Goal: Task Accomplishment & Management: Use online tool/utility

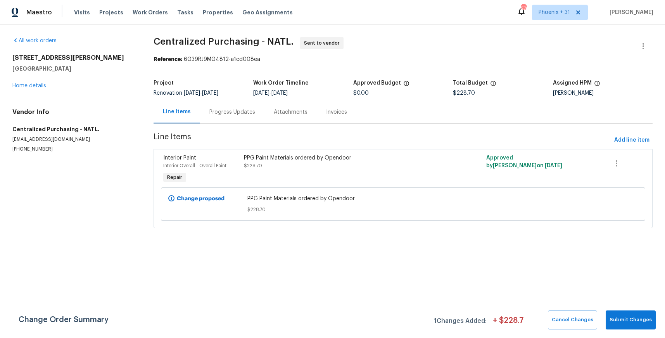
drag, startPoint x: 152, startPoint y: 11, endPoint x: 218, endPoint y: 23, distance: 67.0
click at [152, 12] on span "Work Orders" at bounding box center [150, 13] width 35 height 8
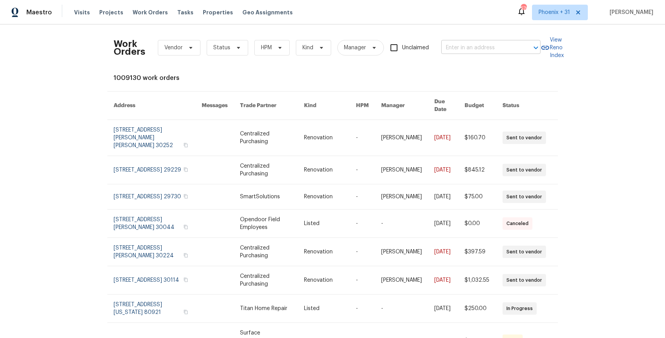
click at [474, 44] on input "text" at bounding box center [480, 48] width 78 height 12
type input "V"
paste input "[STREET_ADDRESS][PERSON_NAME]"
type input "[STREET_ADDRESS][PERSON_NAME]"
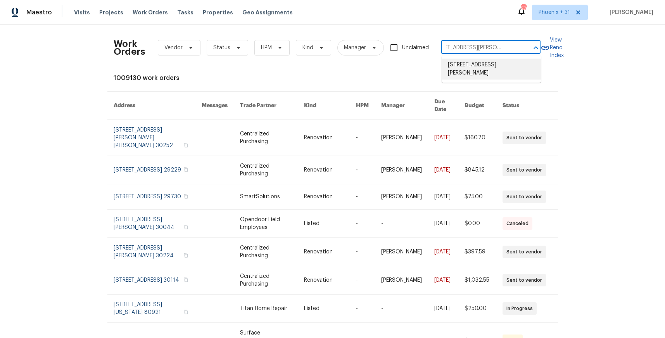
click at [483, 71] on li "[STREET_ADDRESS][PERSON_NAME]" at bounding box center [491, 69] width 99 height 21
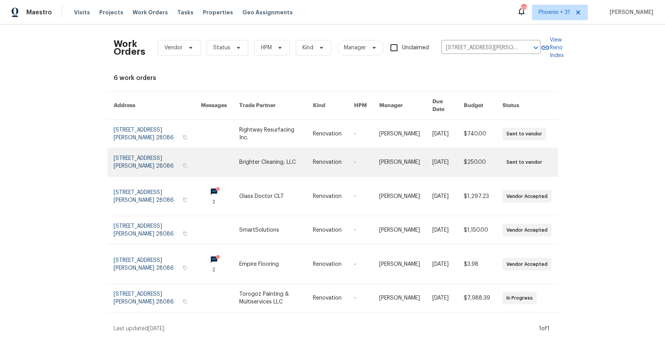
click at [267, 148] on link at bounding box center [276, 162] width 74 height 28
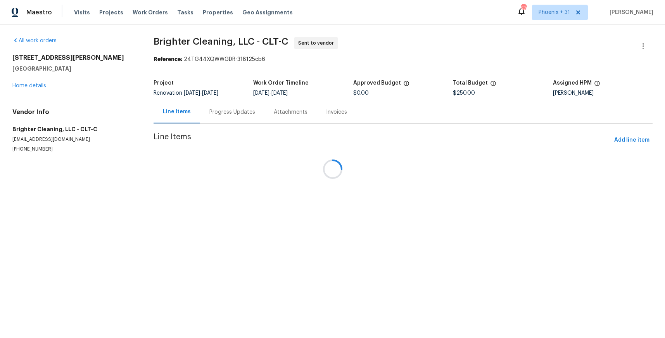
click at [29, 73] on h5 "[GEOGRAPHIC_DATA]" at bounding box center [73, 69] width 123 height 8
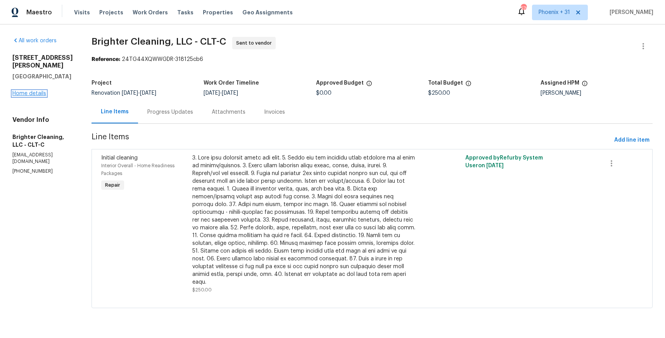
click at [36, 96] on link "Home details" at bounding box center [29, 93] width 34 height 5
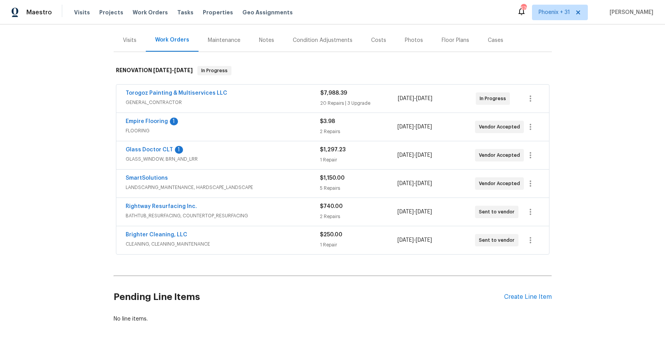
scroll to position [94, 0]
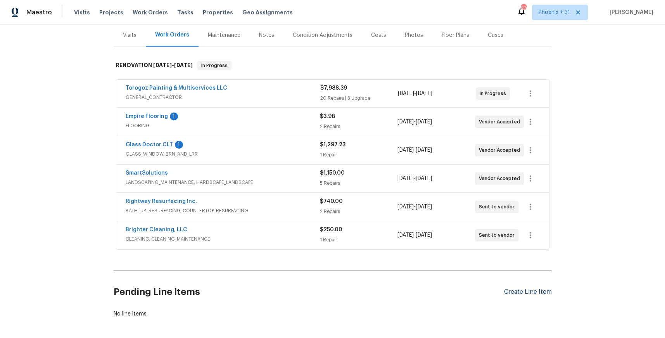
click at [523, 293] on div "Create Line Item" at bounding box center [528, 291] width 48 height 7
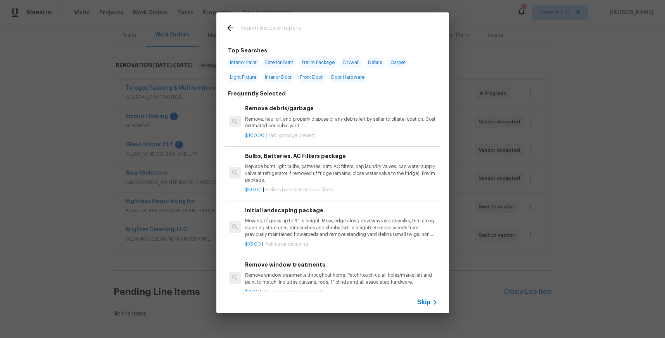
click at [253, 27] on input "text" at bounding box center [323, 29] width 164 height 12
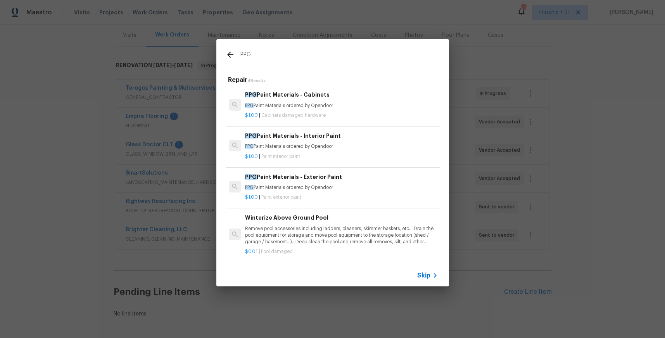
type input "PPG"
click at [331, 156] on p "$1.00 | Paint interior paint" at bounding box center [341, 156] width 192 height 7
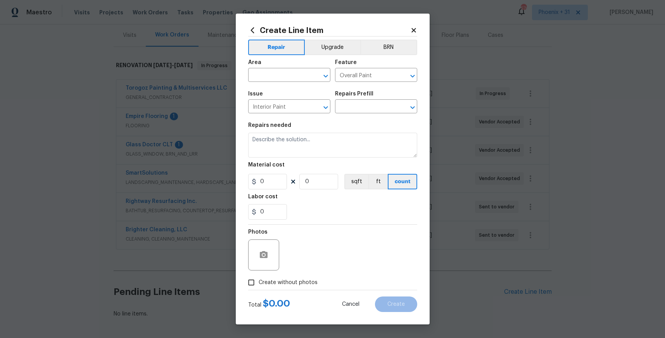
type input "PPG Paint Materials - Interior Paint $1.00"
type textarea "PPG Paint Materials ordered by Opendoor"
type input "1"
click at [267, 67] on div "Area" at bounding box center [289, 65] width 82 height 10
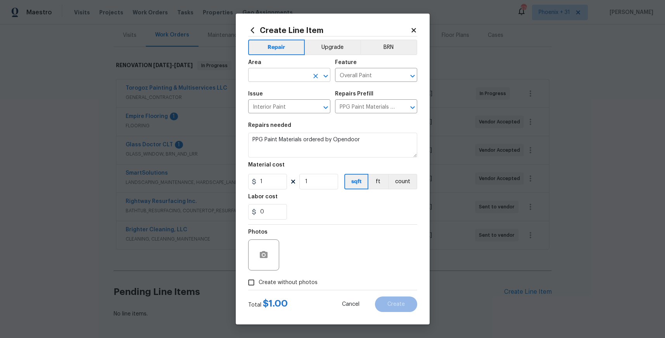
click at [269, 70] on input "text" at bounding box center [278, 76] width 61 height 12
click at [284, 102] on li "Interior Overall" at bounding box center [289, 105] width 82 height 13
type input "Interior Overall"
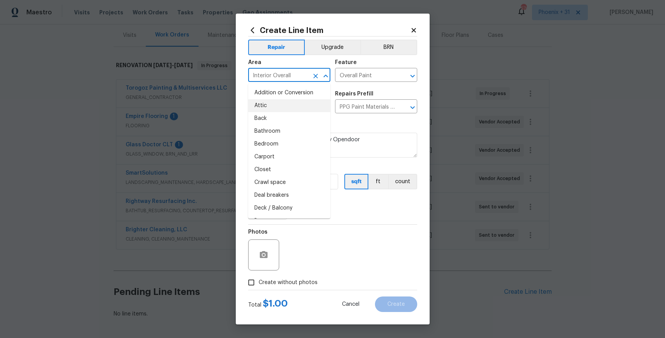
drag, startPoint x: 384, startPoint y: 212, endPoint x: 373, endPoint y: 213, distance: 10.5
click at [384, 212] on div "0" at bounding box center [332, 212] width 169 height 16
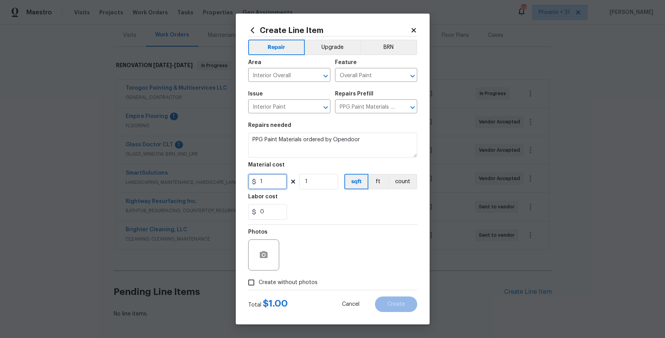
drag, startPoint x: 270, startPoint y: 183, endPoint x: 246, endPoint y: 178, distance: 24.4
click at [245, 178] on div "Create Line Item Repair Upgrade BRN Area Interior Overall ​ Feature Overall Pai…" at bounding box center [333, 169] width 194 height 311
type input "368.19"
drag, startPoint x: 287, startPoint y: 283, endPoint x: 289, endPoint y: 279, distance: 5.0
click at [287, 283] on span "Create without photos" at bounding box center [288, 283] width 59 height 8
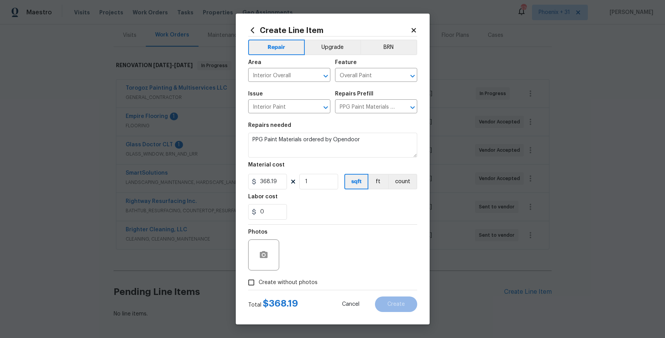
click at [259, 283] on input "Create without photos" at bounding box center [251, 282] width 15 height 15
checkbox input "true"
click at [312, 246] on textarea at bounding box center [352, 254] width 132 height 31
type textarea "NA"
click at [394, 301] on span "Create" at bounding box center [396, 304] width 17 height 6
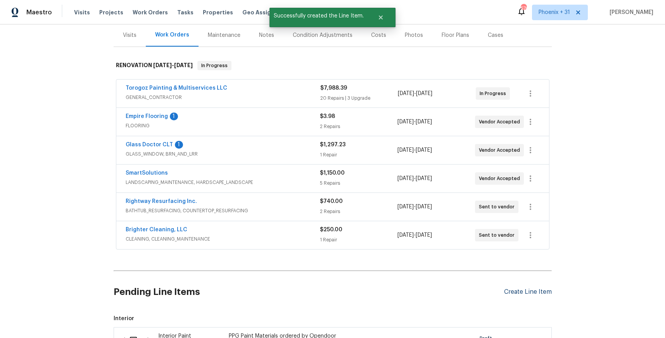
click at [518, 289] on div "Create Line Item" at bounding box center [528, 291] width 48 height 7
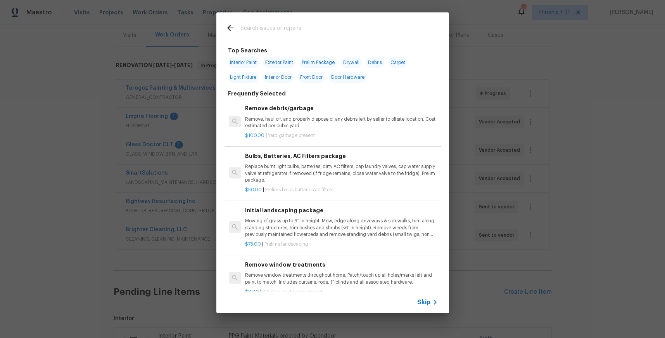
click at [268, 29] on input "text" at bounding box center [323, 29] width 164 height 12
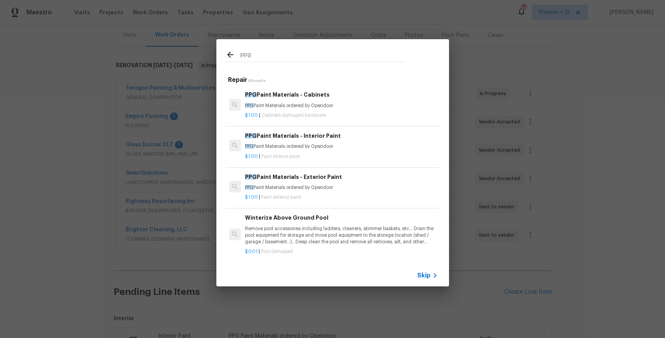
type input "ppg"
click at [347, 107] on p "PPG Paint Materials ordered by Opendoor" at bounding box center [341, 105] width 192 height 7
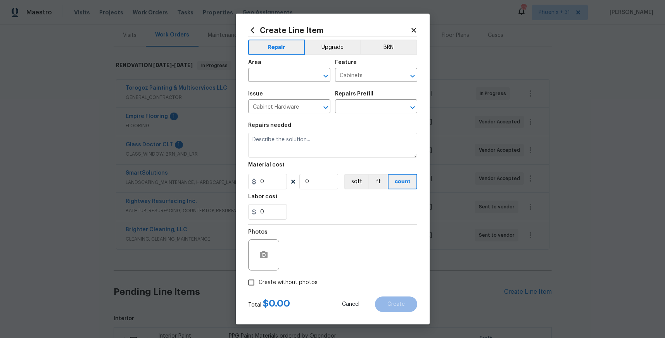
type input "PPG Paint Materials - Cabinets $1.00"
type textarea "PPG Paint Materials ordered by Opendoor"
type input "1"
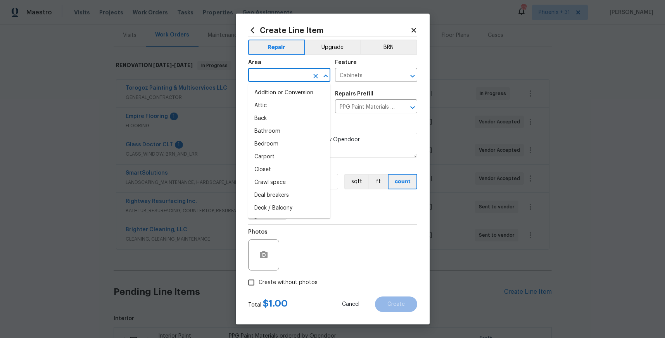
click at [277, 74] on input "text" at bounding box center [278, 76] width 61 height 12
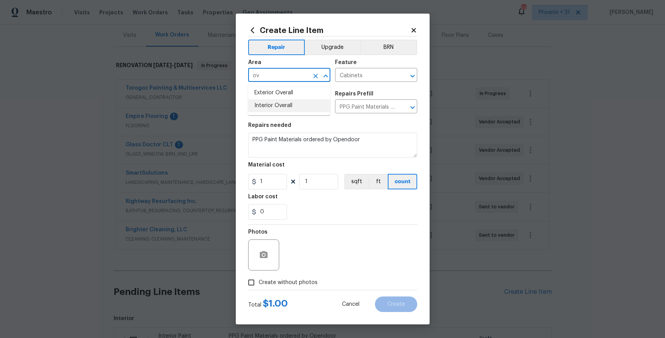
click at [283, 103] on li "Interior Overall" at bounding box center [289, 105] width 82 height 13
type input "Interior Overall"
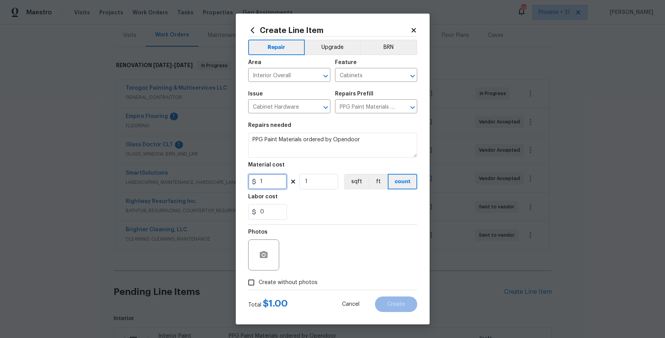
drag, startPoint x: 278, startPoint y: 189, endPoint x: 277, endPoint y: 184, distance: 4.7
click at [277, 188] on input "1" at bounding box center [267, 182] width 39 height 16
drag, startPoint x: 277, startPoint y: 184, endPoint x: 249, endPoint y: 180, distance: 28.2
click at [249, 180] on input "1" at bounding box center [267, 182] width 39 height 16
type input "140.17"
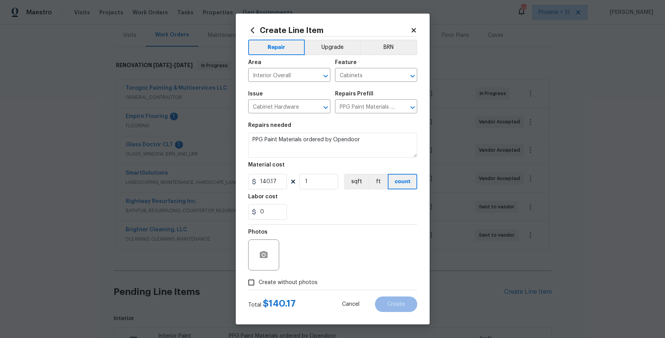
click at [291, 286] on span "Create without photos" at bounding box center [288, 283] width 59 height 8
click at [259, 286] on input "Create without photos" at bounding box center [251, 282] width 15 height 15
checkbox input "true"
click at [318, 256] on textarea at bounding box center [352, 254] width 132 height 31
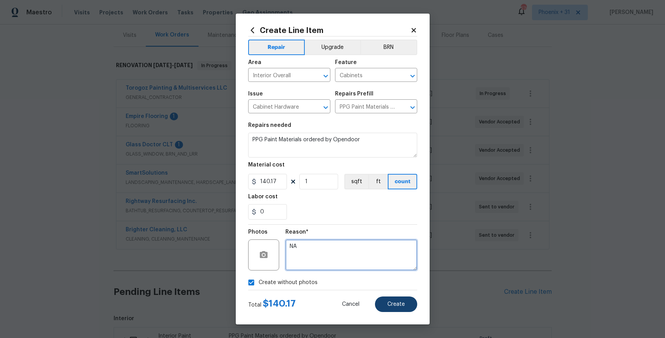
type textarea "NA"
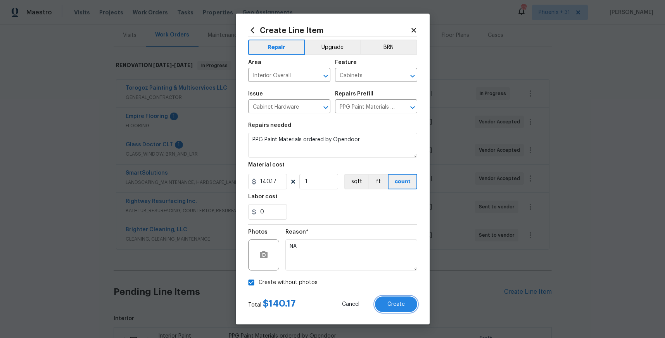
drag, startPoint x: 393, startPoint y: 310, endPoint x: 513, endPoint y: 307, distance: 119.9
click at [393, 309] on button "Create" at bounding box center [396, 304] width 42 height 16
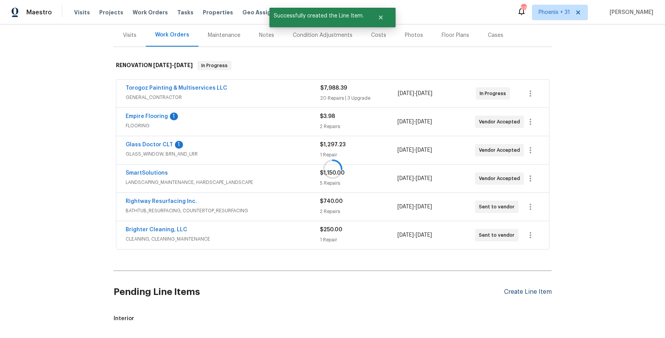
click at [514, 290] on div "Create Line Item" at bounding box center [528, 291] width 48 height 7
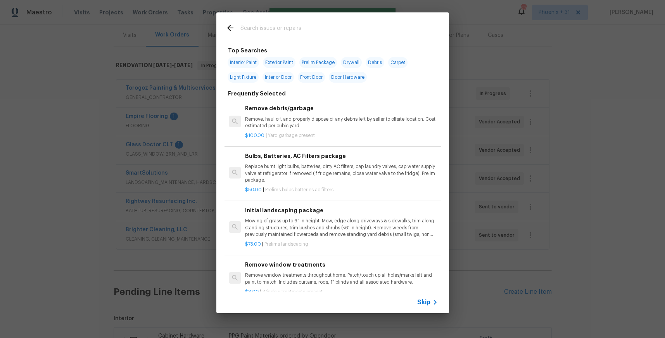
click at [316, 22] on div at bounding box center [315, 27] width 198 height 31
click at [315, 30] on input "text" at bounding box center [323, 29] width 164 height 12
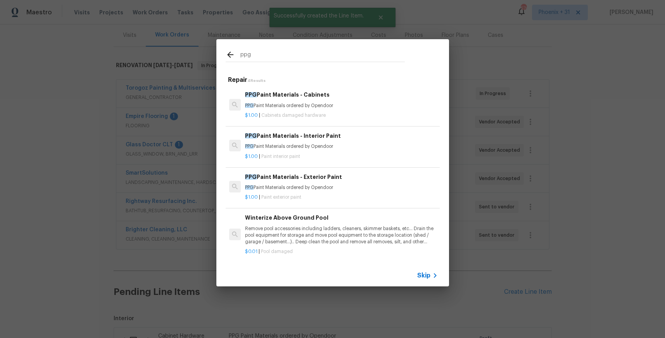
type input "ppg"
click at [365, 196] on p "$1.00 | Paint exterior paint" at bounding box center [341, 197] width 192 height 7
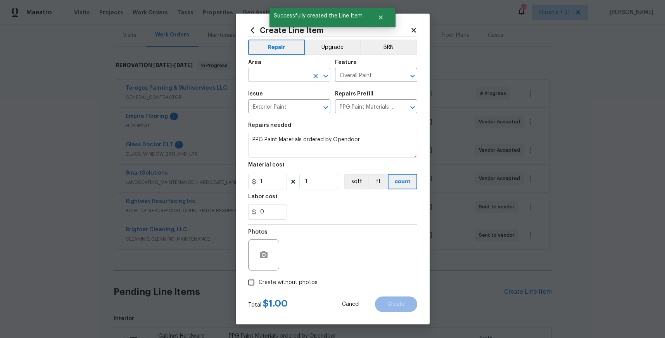
click at [290, 79] on input "text" at bounding box center [278, 76] width 61 height 12
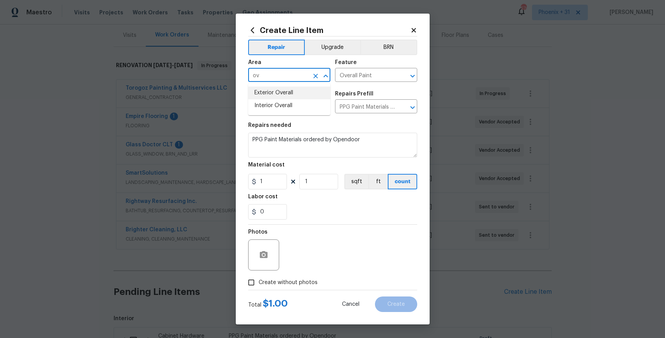
click at [306, 108] on li "Interior Overall" at bounding box center [289, 105] width 82 height 13
type input "Interior Overall"
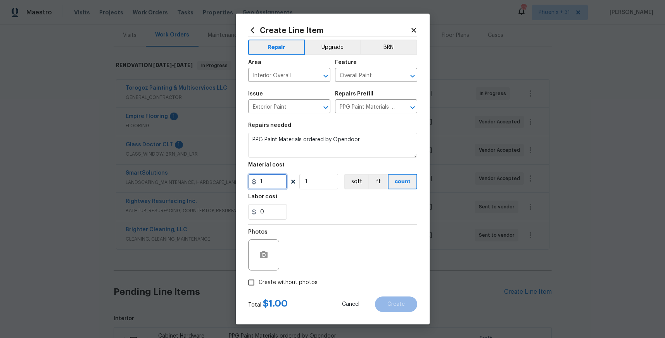
drag, startPoint x: 272, startPoint y: 184, endPoint x: 251, endPoint y: 178, distance: 21.8
click at [251, 178] on div "1" at bounding box center [267, 182] width 39 height 16
type input "103.94"
click at [290, 279] on span "Create without photos" at bounding box center [288, 283] width 59 height 8
click at [317, 249] on div "Photos" at bounding box center [332, 250] width 169 height 50
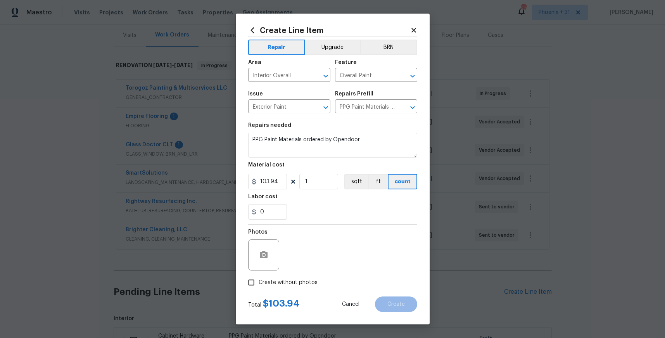
click at [301, 283] on span "Create without photos" at bounding box center [288, 283] width 59 height 8
click at [259, 283] on input "Create without photos" at bounding box center [251, 282] width 15 height 15
checkbox input "true"
click at [311, 260] on textarea at bounding box center [352, 254] width 132 height 31
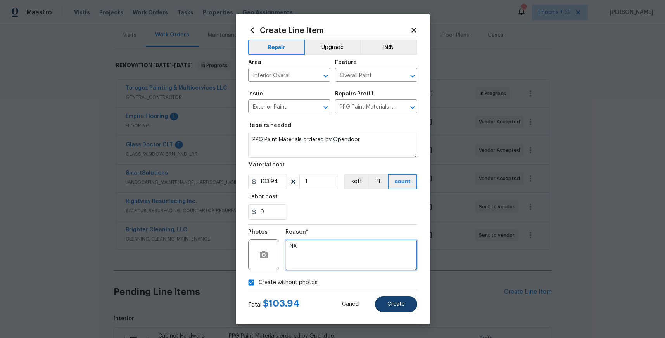
type textarea "NA"
click at [389, 301] on span "Create" at bounding box center [396, 304] width 17 height 6
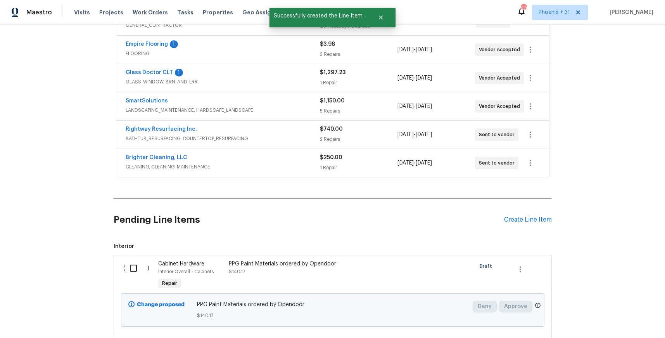
scroll to position [263, 0]
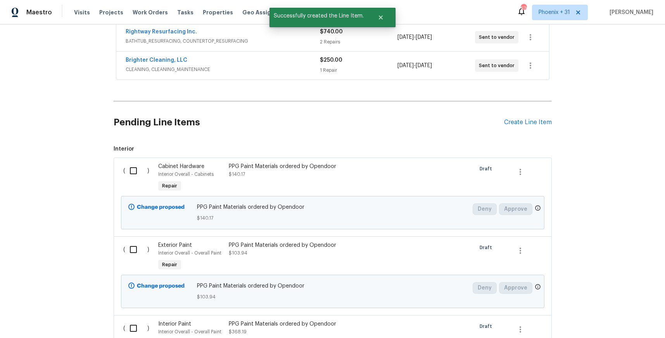
click at [130, 172] on input "checkbox" at bounding box center [136, 171] width 22 height 16
checkbox input "true"
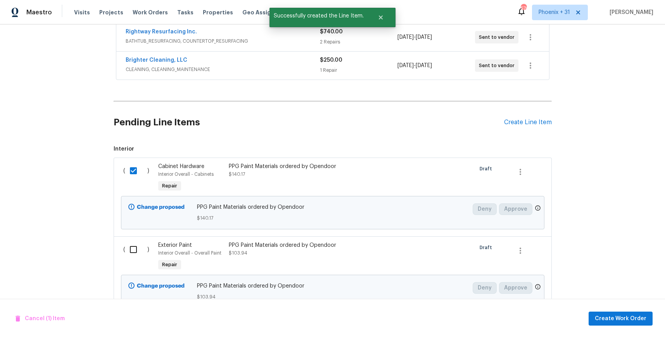
click at [134, 238] on div "( ) Exterior Paint Interior Overall - Overall Paint Repair PPG Paint Materials …" at bounding box center [333, 275] width 438 height 79
click at [136, 245] on input "checkbox" at bounding box center [136, 249] width 22 height 16
checkbox input "true"
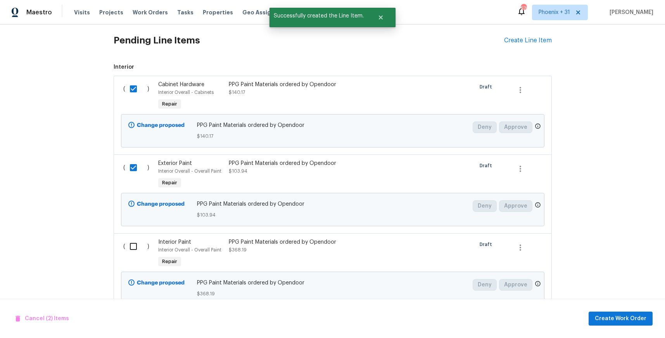
click at [137, 240] on input "checkbox" at bounding box center [136, 246] width 22 height 16
checkbox input "true"
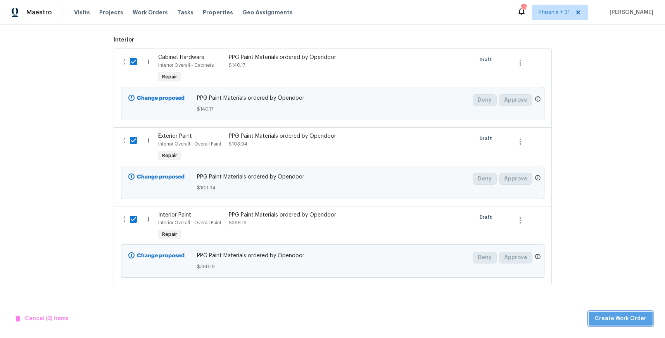
click at [629, 319] on span "Create Work Order" at bounding box center [621, 319] width 52 height 10
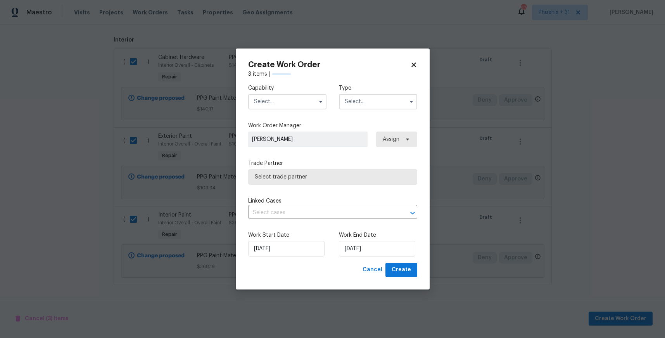
checkbox input "false"
click at [310, 105] on input "text" at bounding box center [287, 102] width 78 height 16
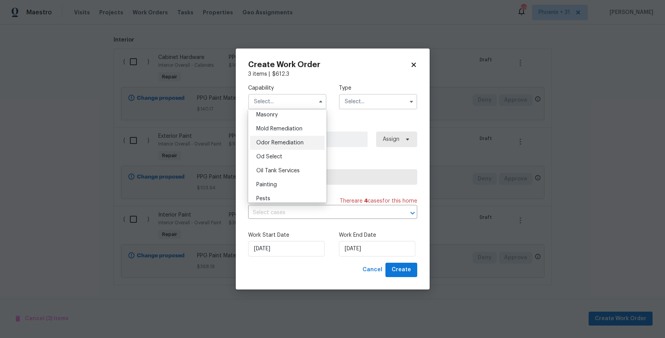
scroll to position [616, 0]
click at [287, 152] on div "Painting" at bounding box center [287, 154] width 74 height 14
type input "Painting"
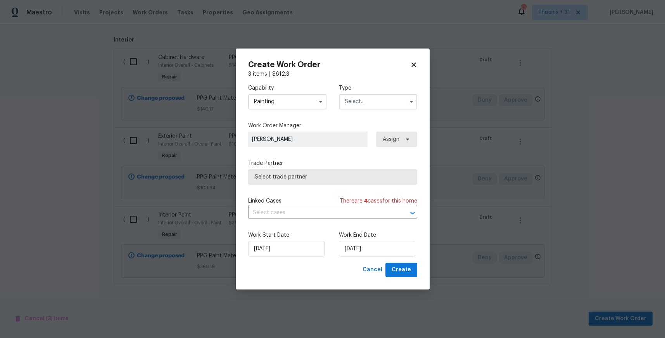
click at [354, 102] on input "text" at bounding box center [378, 102] width 78 height 16
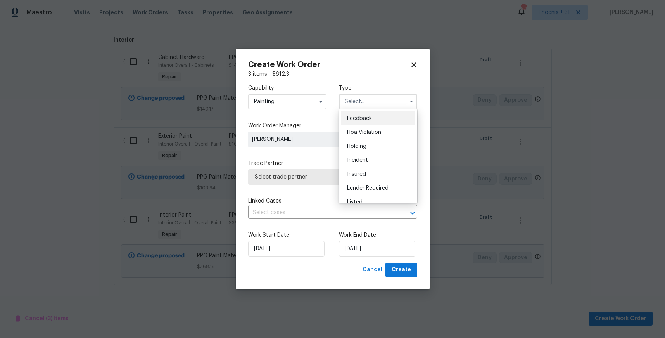
scroll to position [176, 0]
click at [365, 134] on div "Renovation" at bounding box center [378, 138] width 74 height 14
type input "Renovation"
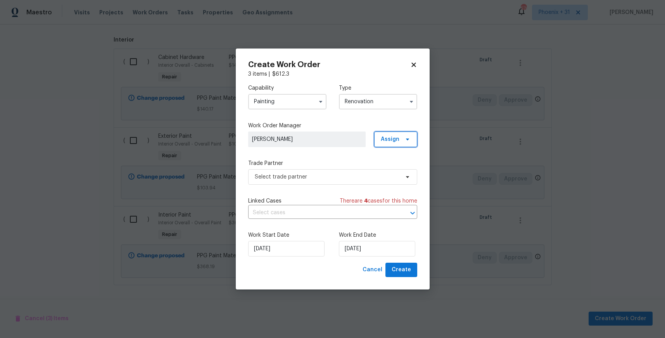
click at [381, 142] on span "Assign" at bounding box center [395, 140] width 43 height 16
click at [388, 168] on div "Assign to me" at bounding box center [397, 172] width 34 height 8
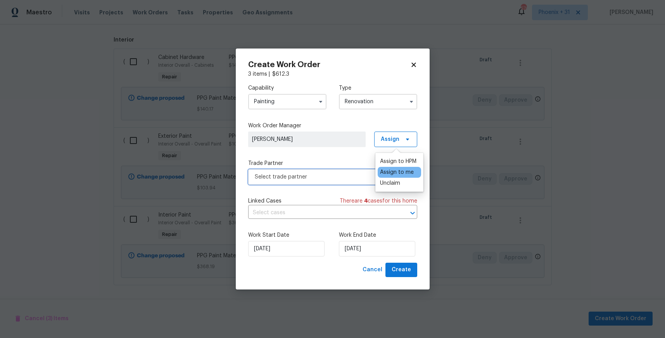
click at [324, 169] on span "Select trade partner" at bounding box center [332, 177] width 169 height 16
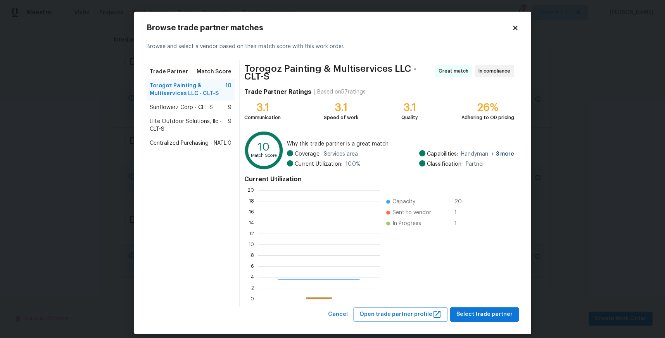
scroll to position [109, 122]
click at [171, 147] on div "Centralized Purchasing - NATL. 0" at bounding box center [191, 143] width 88 height 14
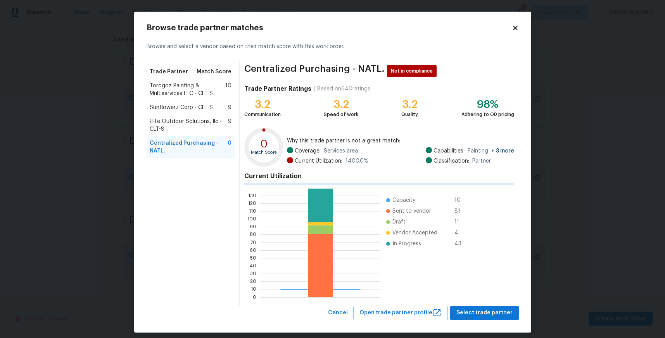
scroll to position [109, 120]
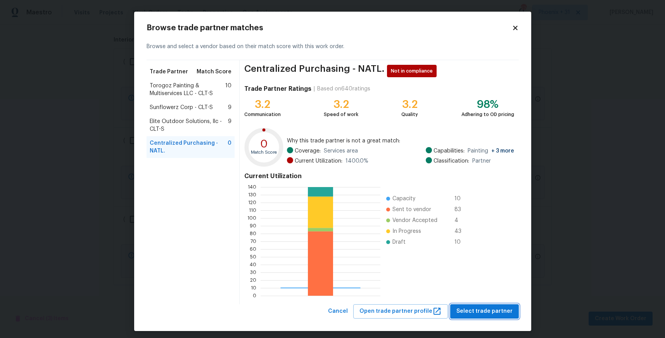
click at [477, 310] on span "Select trade partner" at bounding box center [485, 311] width 56 height 10
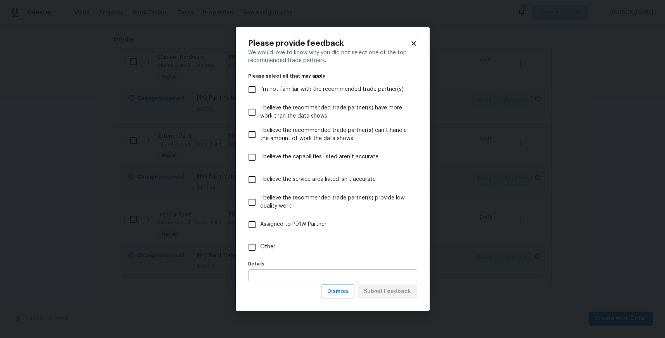
drag, startPoint x: 318, startPoint y: 243, endPoint x: 404, endPoint y: 276, distance: 92.2
click at [318, 243] on label "Other" at bounding box center [327, 247] width 167 height 22
click at [260, 243] on input "Other" at bounding box center [252, 247] width 16 height 16
checkbox input "true"
click at [409, 286] on button "Submit Feedback" at bounding box center [388, 291] width 60 height 14
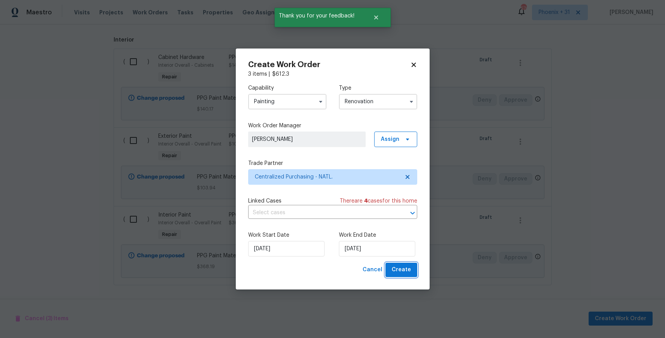
click at [398, 274] on span "Create" at bounding box center [401, 270] width 19 height 10
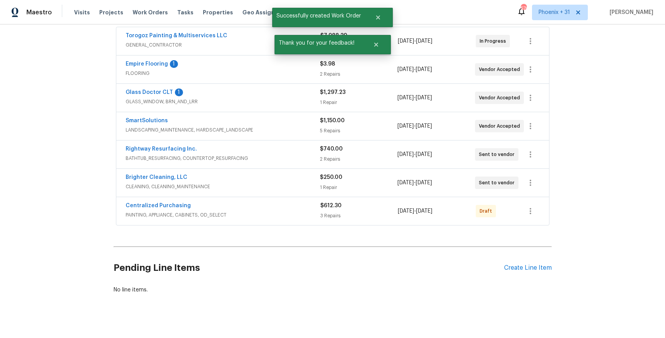
scroll to position [133, 0]
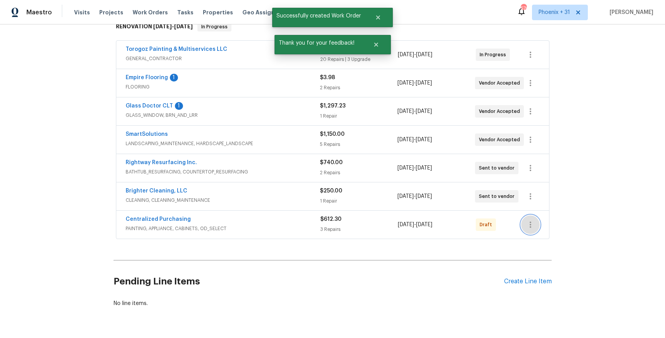
click at [534, 225] on icon "button" at bounding box center [530, 224] width 9 height 9
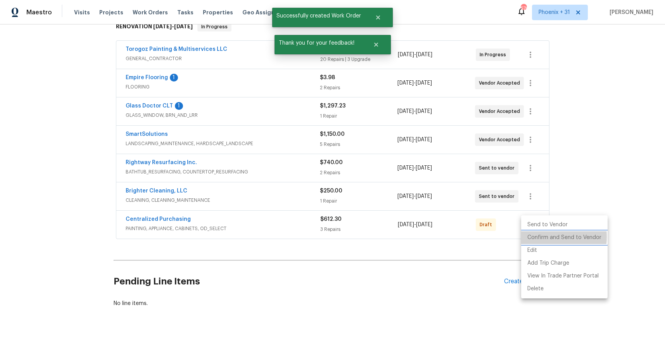
click at [534, 237] on li "Confirm and Send to Vendor" at bounding box center [564, 237] width 87 height 13
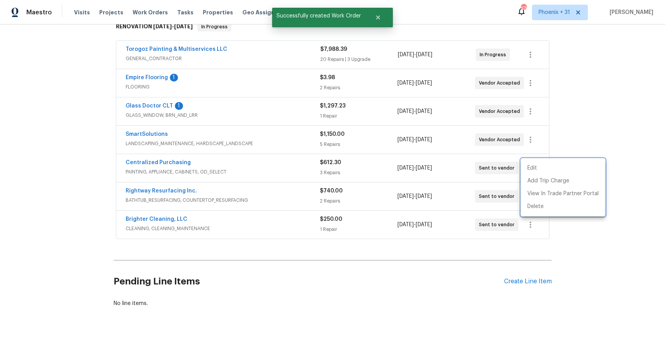
drag, startPoint x: 206, startPoint y: 178, endPoint x: 183, endPoint y: 164, distance: 26.9
click at [204, 177] on div at bounding box center [332, 169] width 665 height 338
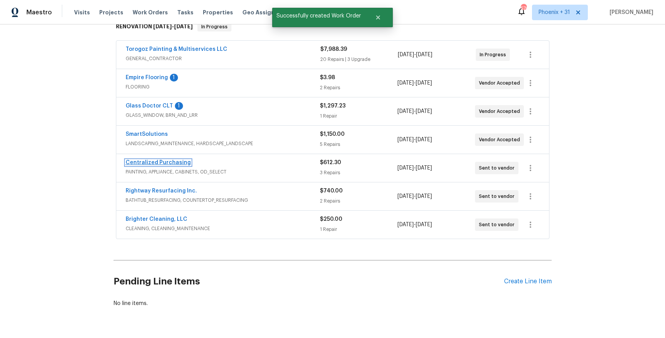
click at [174, 163] on link "Centralized Purchasing" at bounding box center [158, 162] width 65 height 5
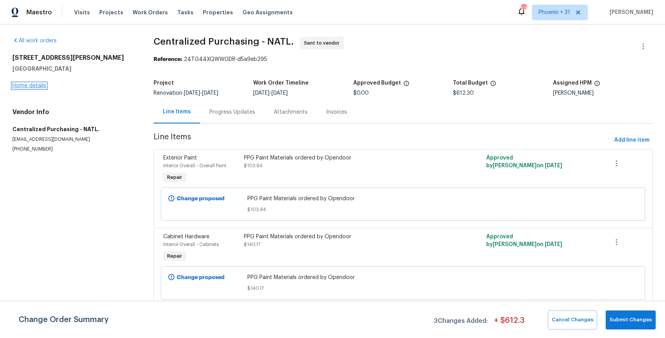
click at [37, 87] on link "Home details" at bounding box center [29, 85] width 34 height 5
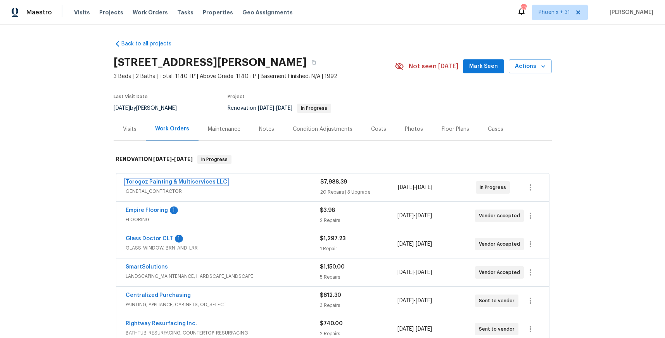
click at [181, 182] on link "Torogoz Painting & Multiservices LLC" at bounding box center [177, 181] width 102 height 5
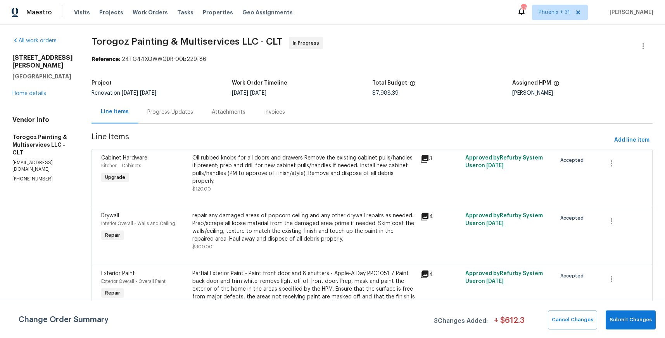
click at [187, 113] on div "Progress Updates" at bounding box center [170, 112] width 46 height 8
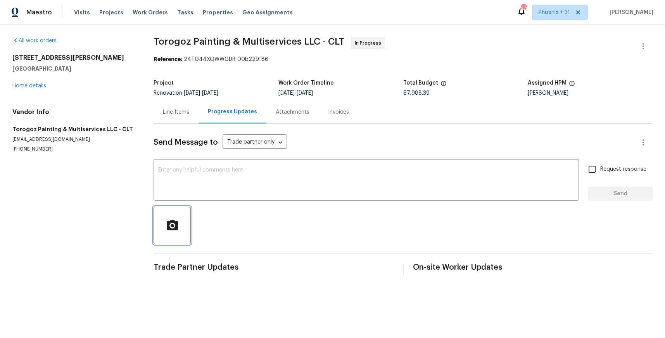
click at [172, 219] on icon "button" at bounding box center [173, 226] width 14 height 14
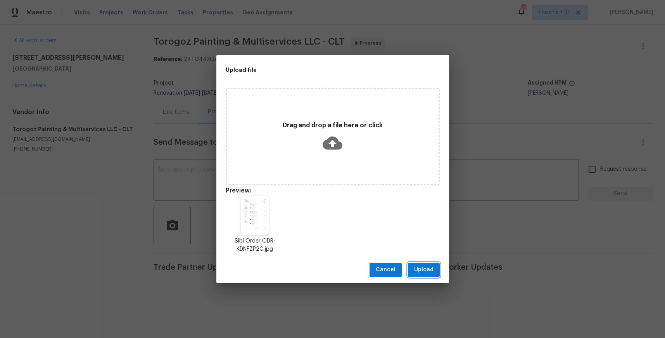
click at [422, 265] on span "Upload" at bounding box center [423, 270] width 19 height 10
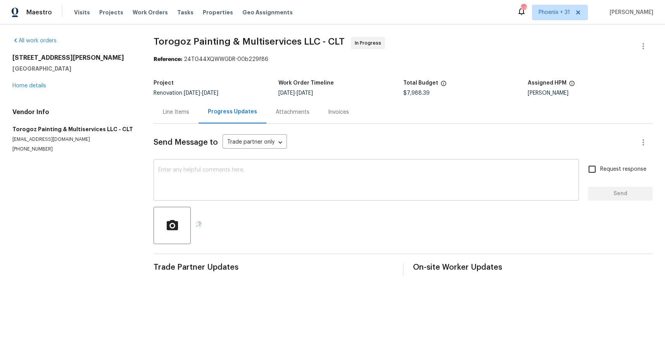
click at [329, 193] on textarea at bounding box center [366, 180] width 416 height 27
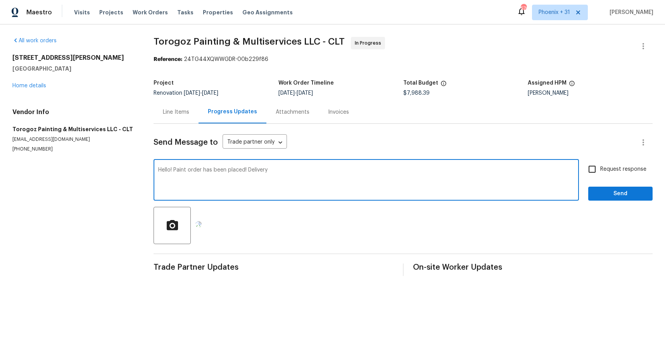
drag, startPoint x: 174, startPoint y: 171, endPoint x: 288, endPoint y: 175, distance: 113.8
click at [288, 175] on textarea "Hello! Paint order has been placed! Delivery" at bounding box center [366, 180] width 416 height 27
type textarea "Hello! The paint has been ordered and will be delivered to the home [DATE] by 1…"
click at [605, 191] on span "Send" at bounding box center [621, 194] width 52 height 10
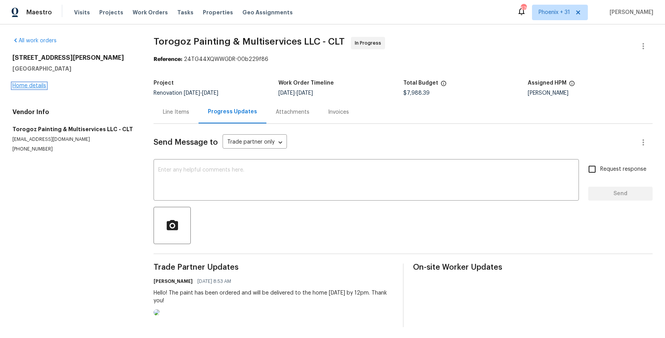
click at [28, 85] on link "Home details" at bounding box center [29, 85] width 34 height 5
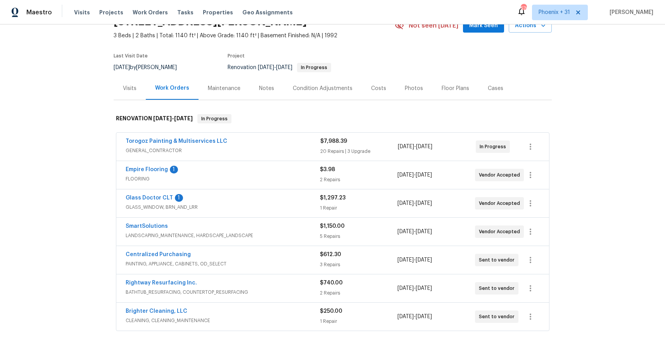
scroll to position [44, 0]
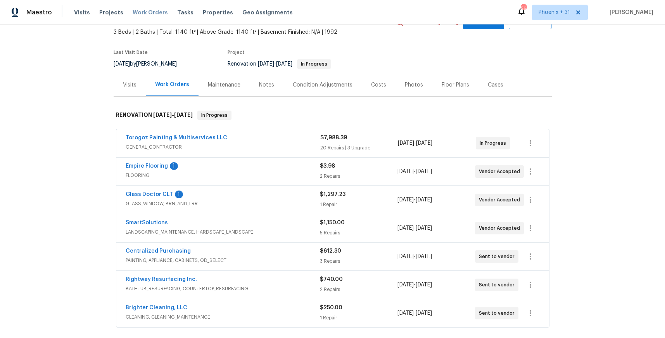
click at [159, 10] on span "Work Orders" at bounding box center [150, 13] width 35 height 8
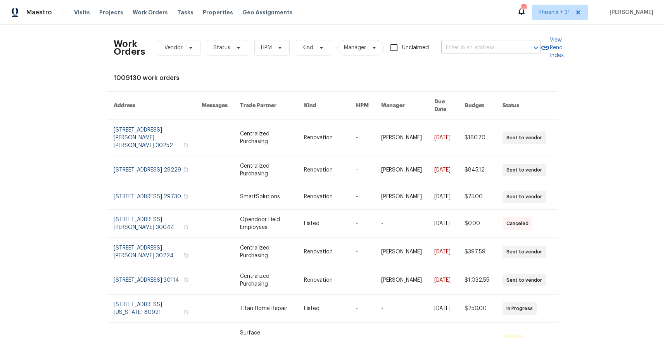
click at [493, 50] on input "text" at bounding box center [480, 48] width 78 height 12
paste input "[STREET_ADDRESS]"
type input "[STREET_ADDRESS]"
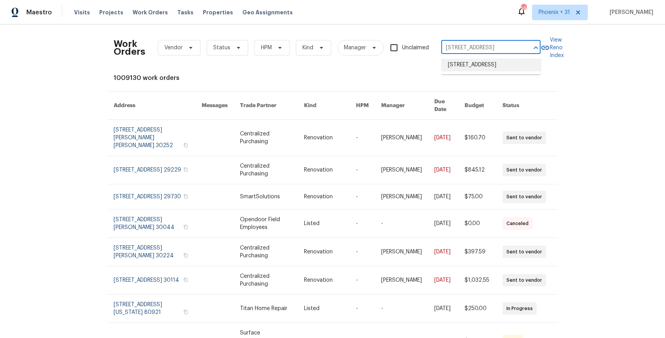
click at [486, 70] on li "[STREET_ADDRESS]" at bounding box center [491, 65] width 99 height 13
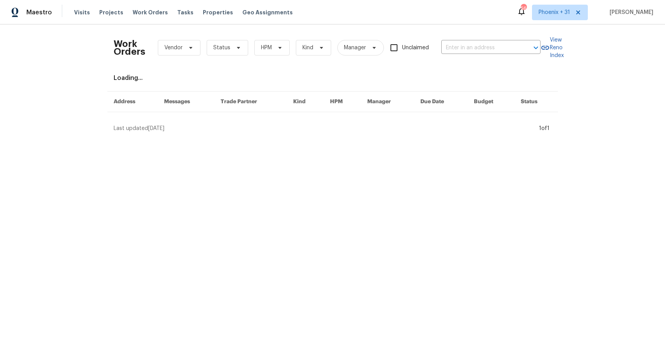
type input "[STREET_ADDRESS]"
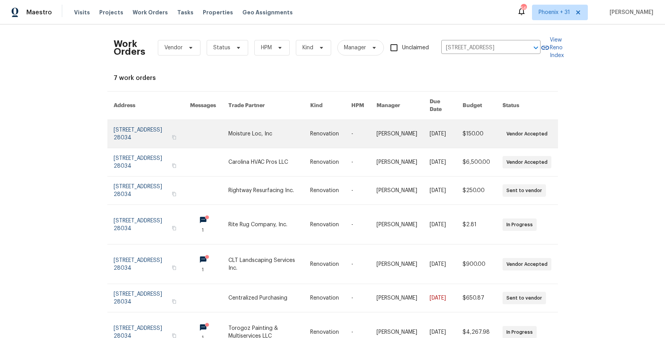
click at [265, 120] on link at bounding box center [269, 134] width 82 height 28
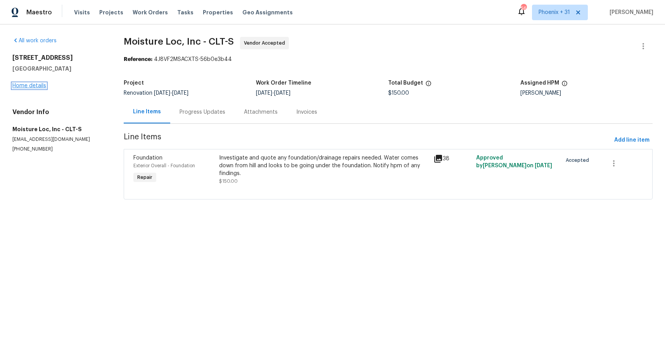
click at [38, 85] on link "Home details" at bounding box center [29, 85] width 34 height 5
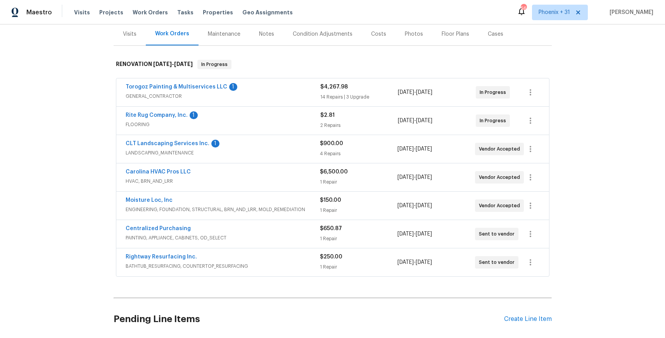
scroll to position [109, 0]
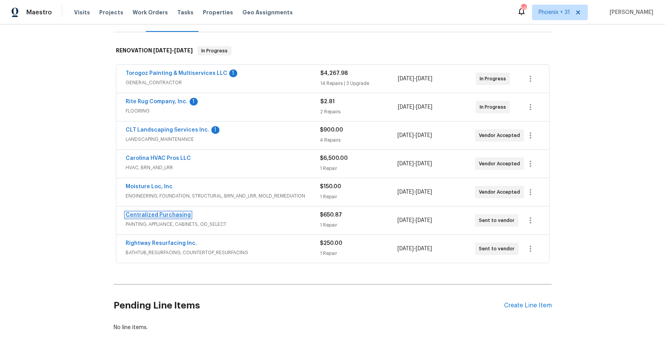
click at [160, 216] on link "Centralized Purchasing" at bounding box center [158, 214] width 65 height 5
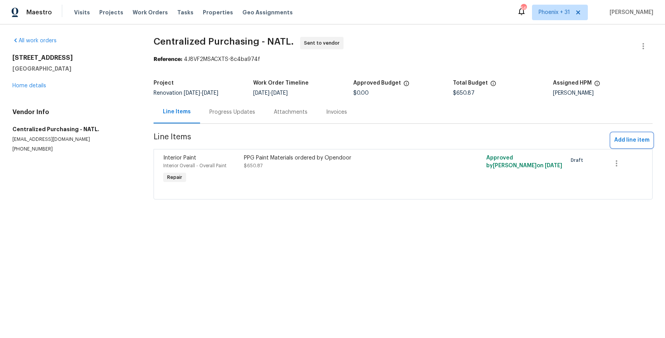
click at [635, 136] on span "Add line item" at bounding box center [631, 140] width 35 height 10
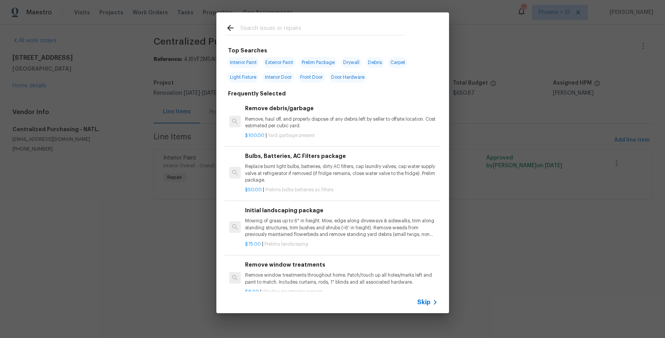
click at [308, 33] on input "text" at bounding box center [323, 29] width 164 height 12
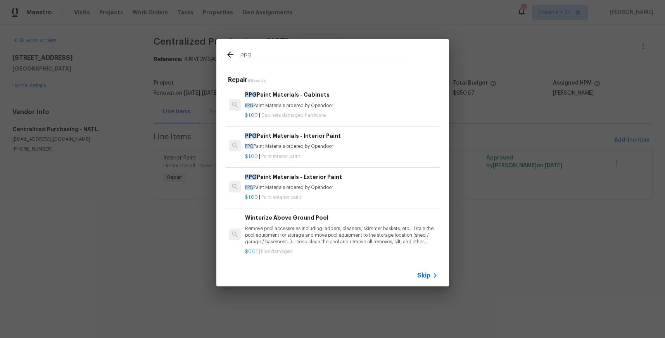
type input "ppg"
click at [368, 145] on p "PPG Paint Materials ordered by Opendoor" at bounding box center [341, 146] width 192 height 7
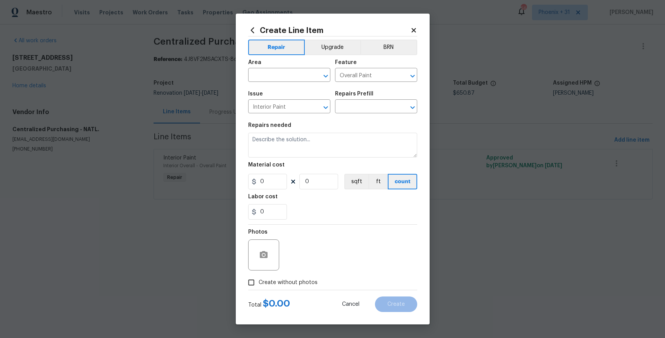
type input "PPG Paint Materials - Interior Paint $1.00"
type textarea "PPG Paint Materials ordered by Opendoor"
type input "1"
click at [260, 67] on div "Area" at bounding box center [289, 65] width 82 height 10
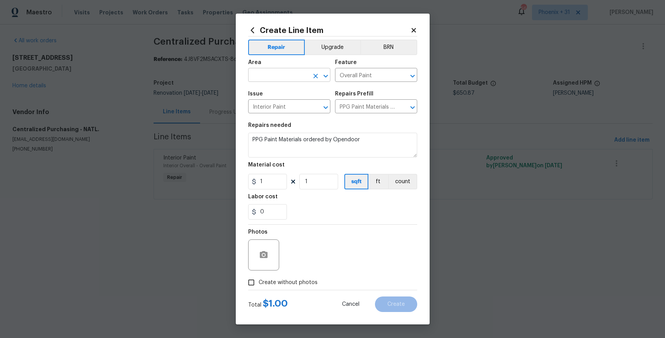
drag, startPoint x: 260, startPoint y: 68, endPoint x: 265, endPoint y: 72, distance: 6.4
click at [264, 71] on figure "Area ​" at bounding box center [289, 71] width 82 height 22
click at [265, 72] on input "text" at bounding box center [278, 76] width 61 height 12
click at [275, 104] on li "Interior Overall" at bounding box center [289, 105] width 82 height 13
type input "Interior Overall"
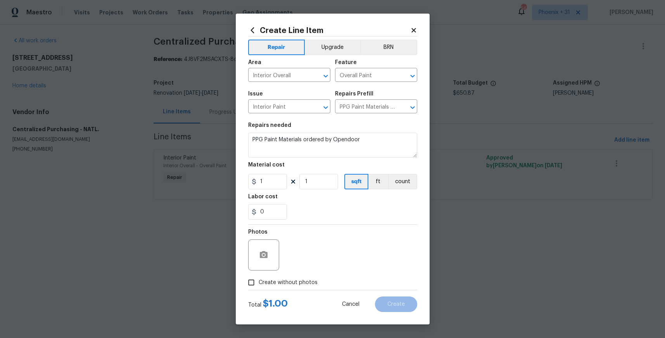
drag, startPoint x: 364, startPoint y: 220, endPoint x: 281, endPoint y: 181, distance: 92.0
click at [359, 216] on section "Repairs needed PPG Paint Materials ordered by Opendoor Material cost 1 1 sqft f…" at bounding box center [332, 171] width 169 height 106
click at [257, 178] on div "1" at bounding box center [267, 182] width 39 height 16
type input "61.91"
click at [284, 283] on span "Create without photos" at bounding box center [288, 283] width 59 height 8
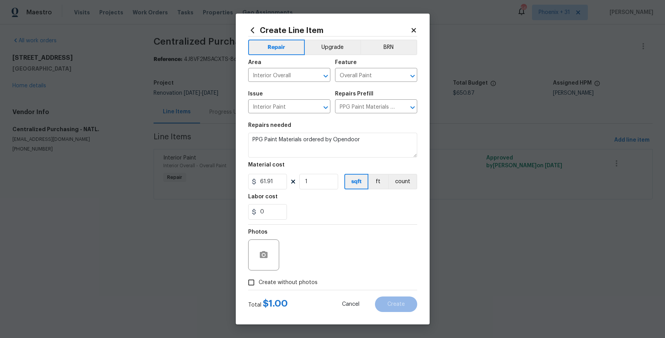
click at [259, 283] on input "Create without photos" at bounding box center [251, 282] width 15 height 15
checkbox input "true"
drag, startPoint x: 291, startPoint y: 275, endPoint x: 299, endPoint y: 267, distance: 11.0
click at [299, 267] on textarea at bounding box center [352, 254] width 132 height 31
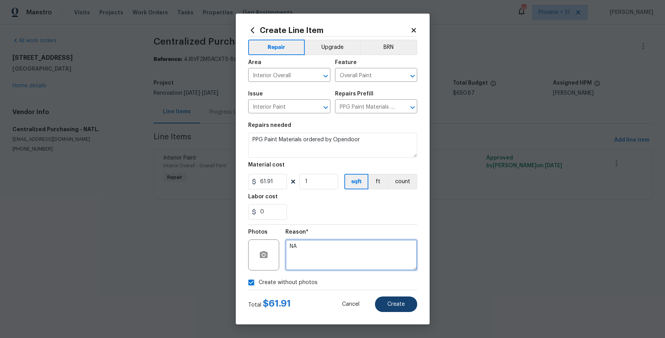
type textarea "NA"
click at [389, 300] on button "Create" at bounding box center [396, 304] width 42 height 16
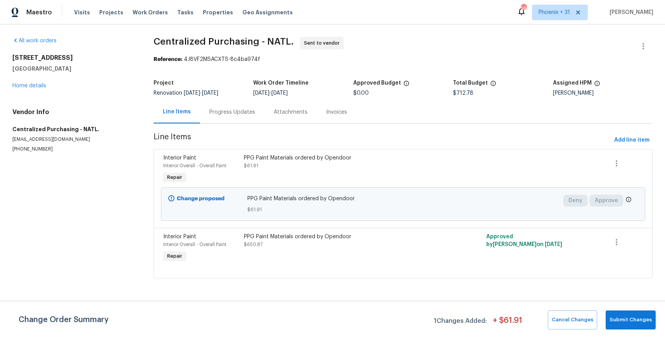
click at [31, 91] on div "All work orders [STREET_ADDRESS][PERSON_NAME] Home details Vendor Info Centrali…" at bounding box center [73, 95] width 123 height 116
click at [30, 85] on link "Home details" at bounding box center [29, 85] width 34 height 5
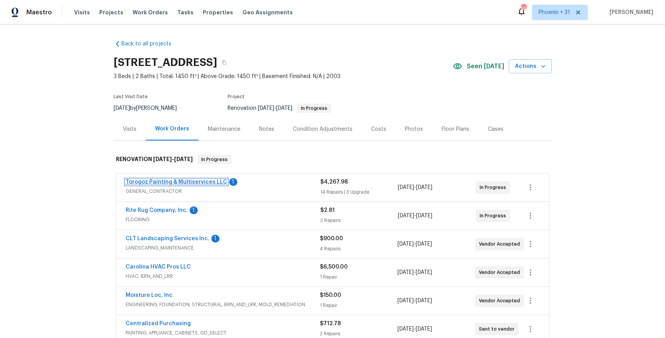
click at [152, 182] on link "Torogoz Painting & Multiservices LLC" at bounding box center [177, 181] width 102 height 5
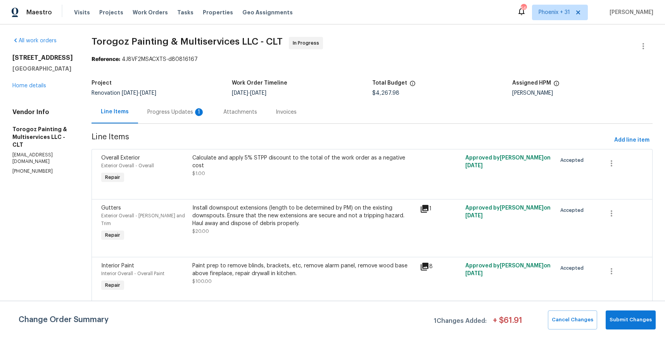
click at [176, 115] on div "Progress Updates 1" at bounding box center [175, 112] width 57 height 8
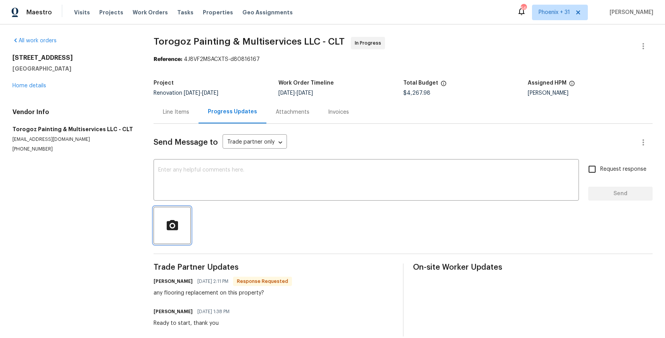
click at [157, 230] on button "button" at bounding box center [172, 225] width 37 height 37
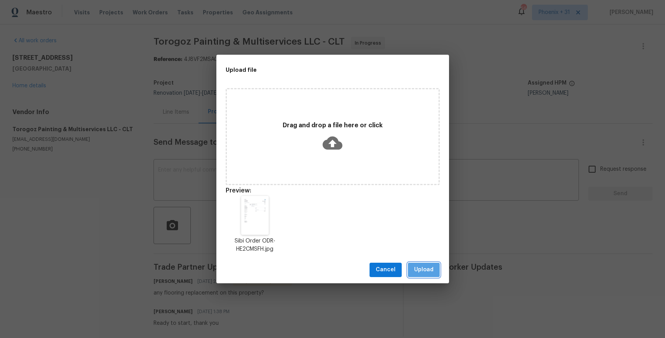
click at [424, 268] on span "Upload" at bounding box center [423, 270] width 19 height 10
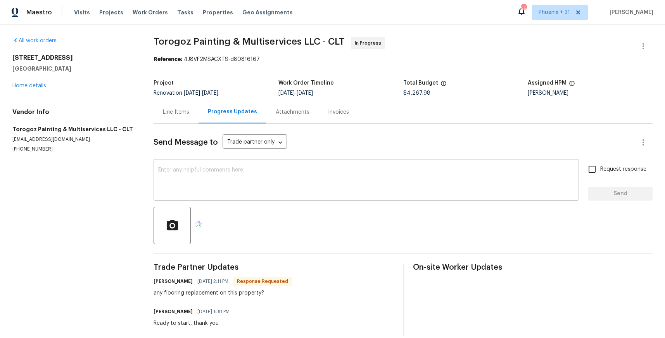
click at [252, 177] on textarea at bounding box center [366, 180] width 416 height 27
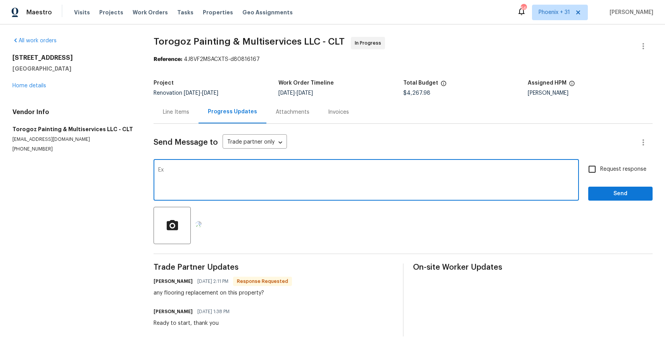
type textarea "E"
type textarea "a"
type textarea "Additional paint for the interior of the home has been ordered. It will be deli…"
click at [639, 186] on div "Request response Send" at bounding box center [620, 181] width 64 height 40
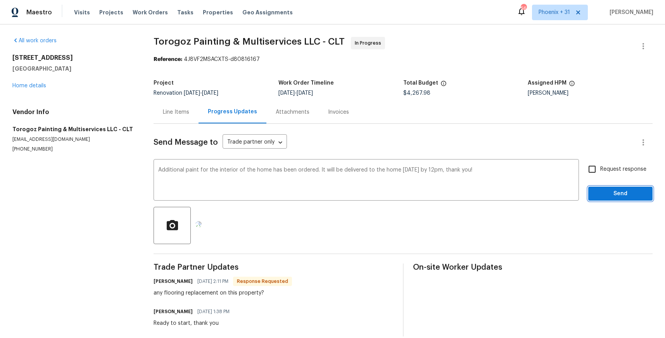
click at [638, 190] on span "Send" at bounding box center [621, 194] width 52 height 10
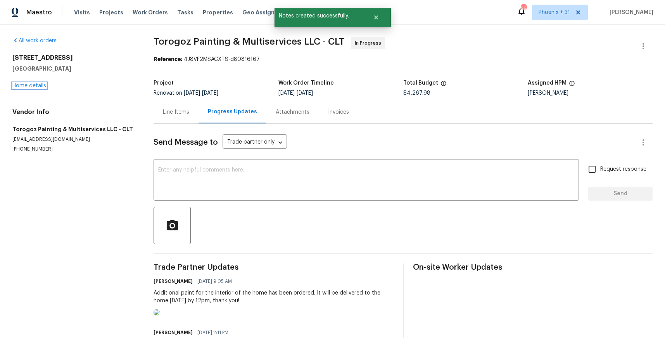
click at [28, 87] on link "Home details" at bounding box center [29, 85] width 34 height 5
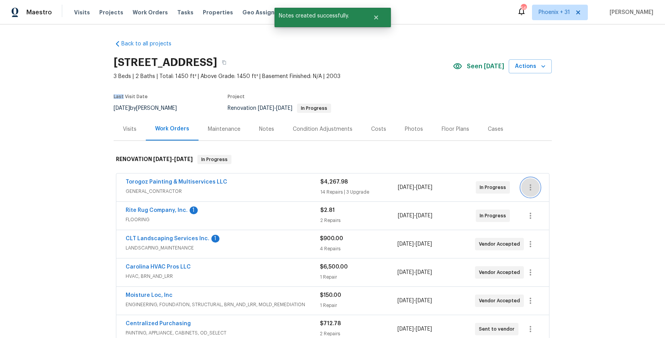
click at [528, 188] on icon "button" at bounding box center [530, 187] width 9 height 9
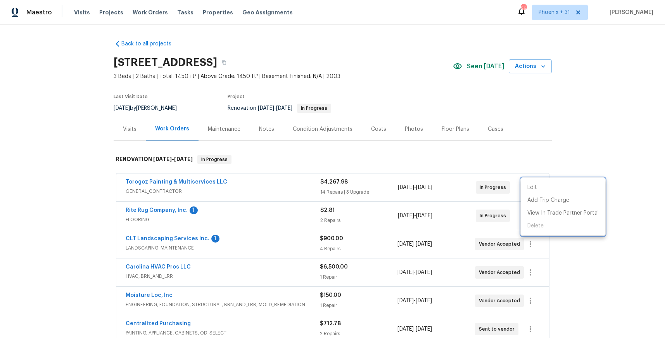
click at [527, 150] on div at bounding box center [332, 169] width 665 height 338
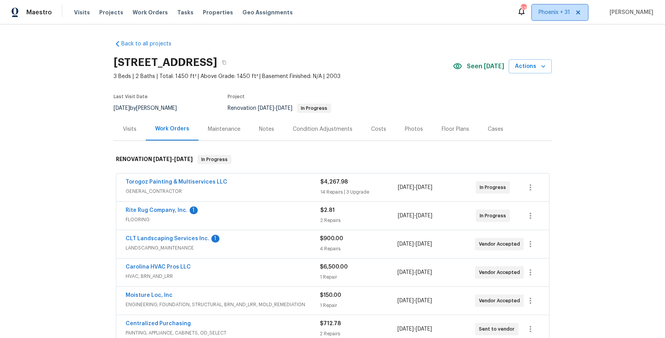
drag, startPoint x: 560, startPoint y: 5, endPoint x: 562, endPoint y: 14, distance: 8.8
click at [561, 5] on span "Phoenix + 31" at bounding box center [560, 13] width 56 height 16
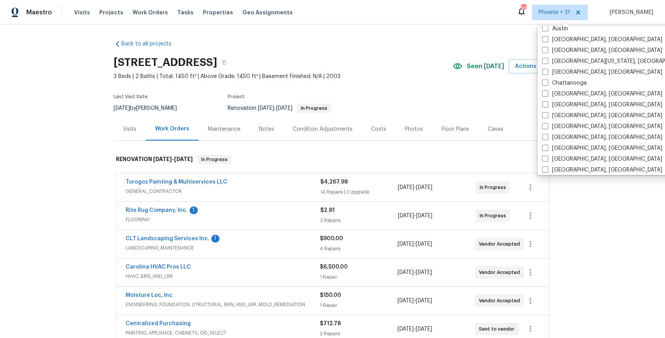
scroll to position [388, 0]
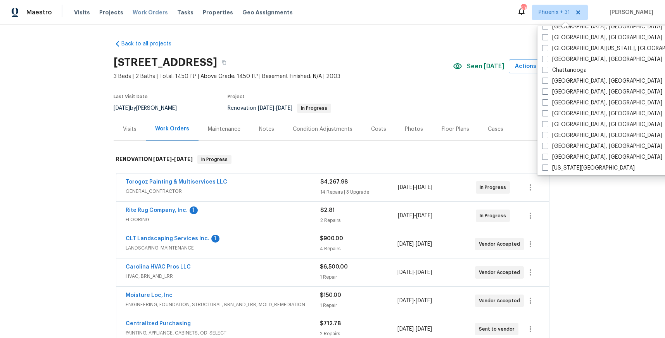
click at [147, 14] on span "Work Orders" at bounding box center [150, 13] width 35 height 8
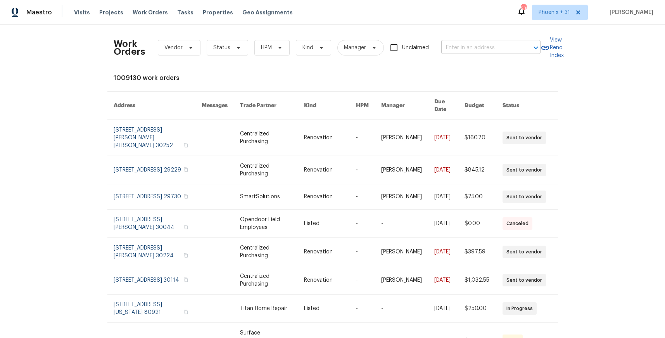
click at [462, 42] on input "text" at bounding box center [480, 48] width 78 height 12
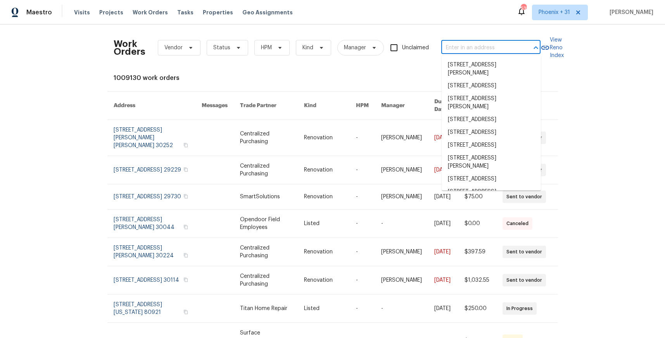
paste input "[STREET_ADDRESS]"
type input "[STREET_ADDRESS]"
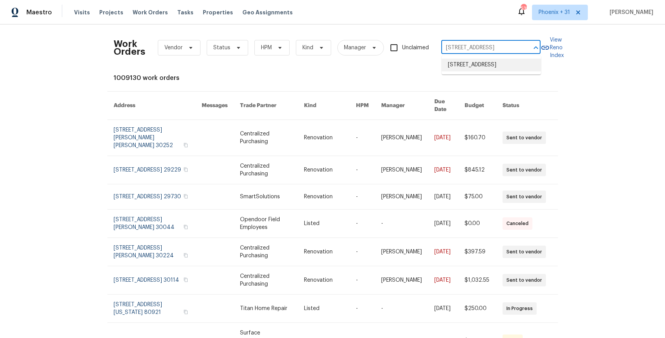
click at [487, 68] on li "[STREET_ADDRESS]" at bounding box center [491, 65] width 99 height 13
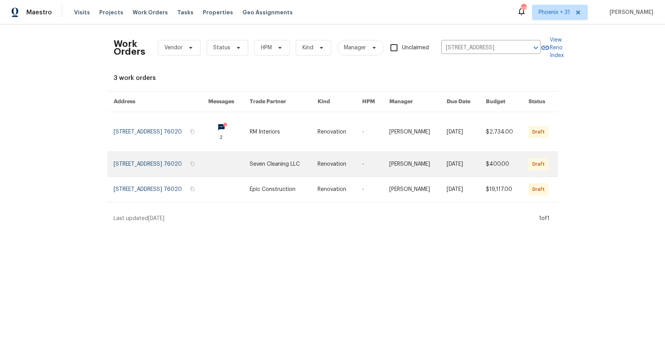
click at [299, 158] on link at bounding box center [283, 164] width 67 height 25
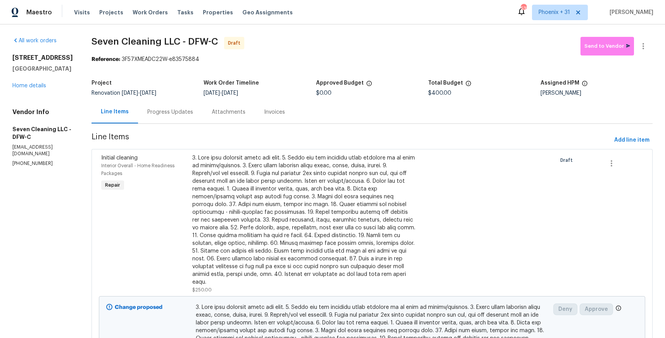
click at [33, 80] on div "[STREET_ADDRESS] Home details" at bounding box center [42, 72] width 61 height 36
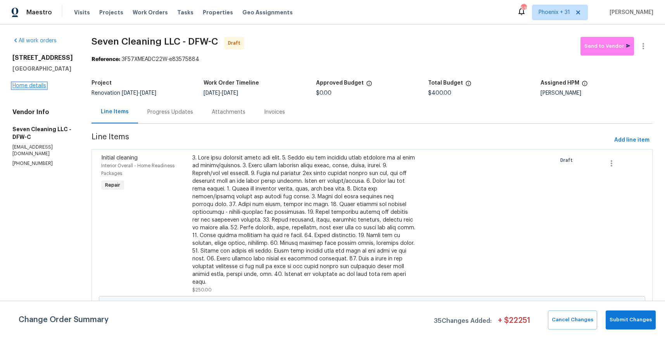
click at [35, 86] on link "Home details" at bounding box center [29, 85] width 34 height 5
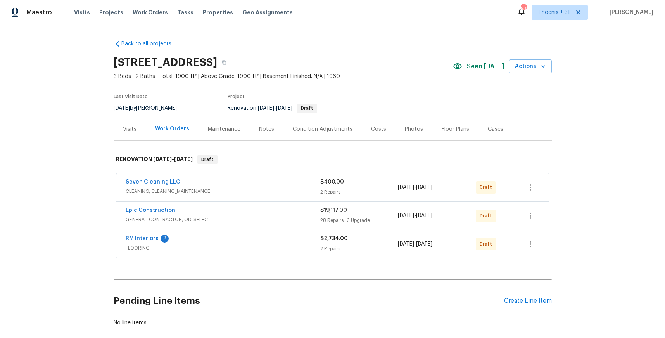
scroll to position [42, 0]
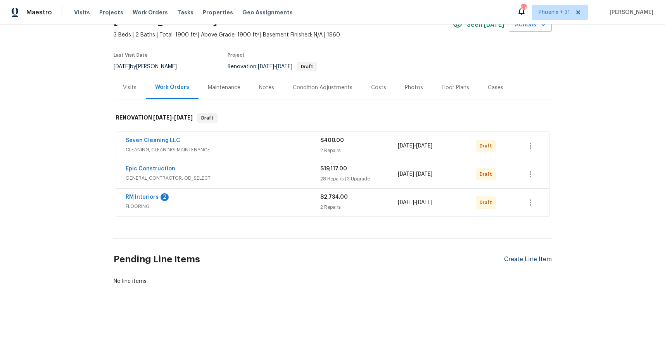
click at [549, 260] on div "Create Line Item" at bounding box center [528, 259] width 48 height 7
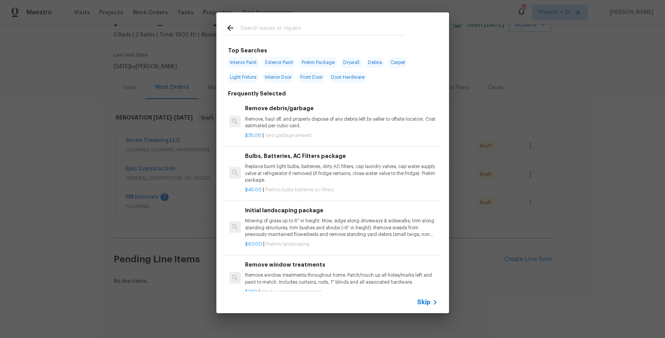
click at [323, 22] on div at bounding box center [315, 27] width 198 height 31
click at [322, 29] on input "text" at bounding box center [323, 29] width 164 height 12
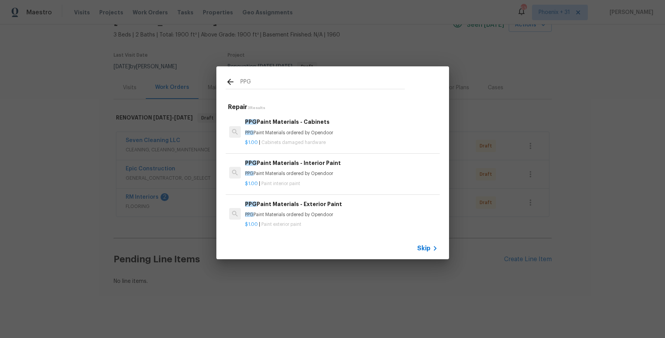
type input "PPG"
click at [374, 166] on h6 "PPG Paint Materials - Interior Paint" at bounding box center [341, 163] width 192 height 9
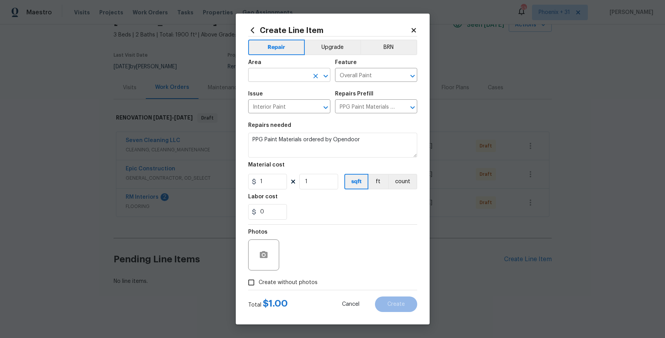
click at [283, 80] on input "text" at bounding box center [278, 76] width 61 height 12
click at [290, 106] on li "Interior Overall" at bounding box center [289, 105] width 82 height 13
type input "Interior Overall"
drag, startPoint x: 272, startPoint y: 191, endPoint x: 273, endPoint y: 186, distance: 4.8
click at [272, 190] on section "Repairs needed PPG Paint Materials ordered by Opendoor Material cost 1 1 sqft f…" at bounding box center [332, 171] width 169 height 106
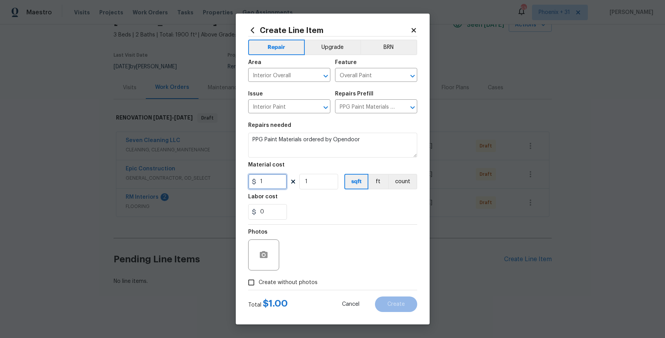
click at [274, 185] on input "1" at bounding box center [267, 182] width 39 height 16
drag, startPoint x: 274, startPoint y: 185, endPoint x: 251, endPoint y: 180, distance: 24.1
click at [253, 181] on div "1" at bounding box center [267, 182] width 39 height 16
type input "869.58"
click at [293, 272] on div "Photos" at bounding box center [332, 250] width 169 height 50
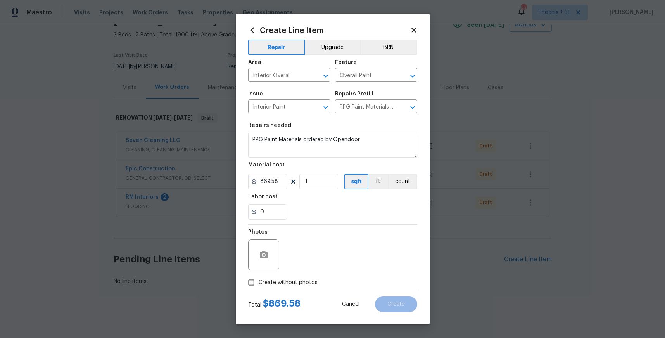
drag, startPoint x: 297, startPoint y: 279, endPoint x: 300, endPoint y: 275, distance: 5.2
click at [297, 279] on span "Create without photos" at bounding box center [288, 283] width 59 height 8
click at [259, 279] on input "Create without photos" at bounding box center [251, 282] width 15 height 15
checkbox input "true"
drag, startPoint x: 300, startPoint y: 275, endPoint x: 318, endPoint y: 253, distance: 28.2
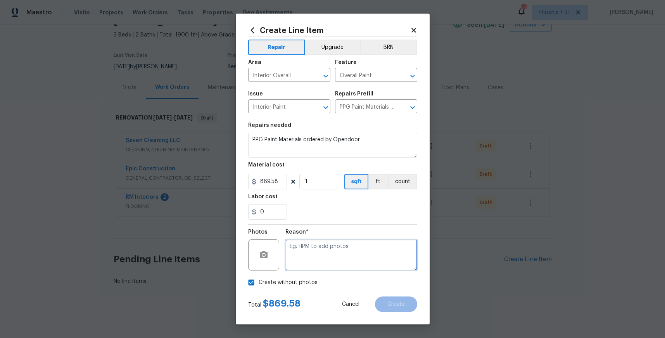
click at [318, 253] on textarea at bounding box center [352, 254] width 132 height 31
type textarea "NA"
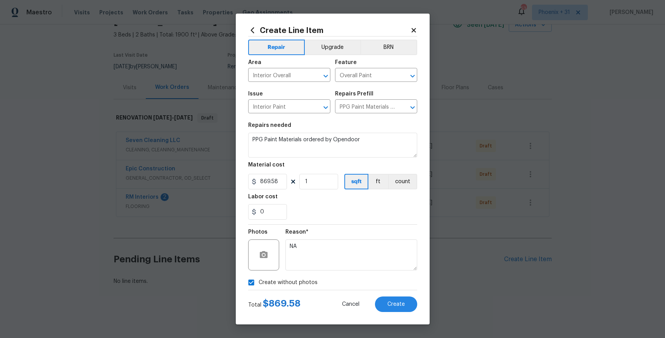
click at [395, 294] on div "Total $ 869.58 Cancel Create" at bounding box center [332, 301] width 169 height 22
click at [395, 299] on button "Create" at bounding box center [396, 304] width 42 height 16
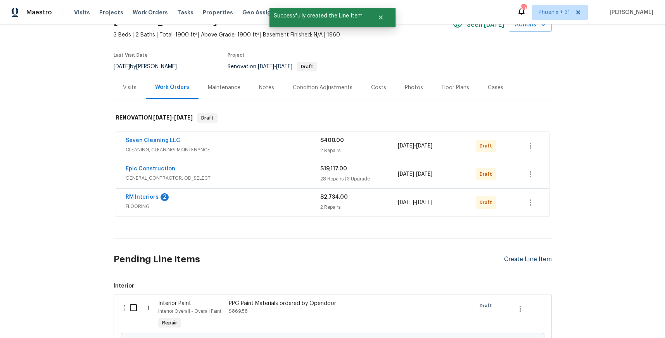
click at [512, 256] on div "Create Line Item" at bounding box center [528, 259] width 48 height 7
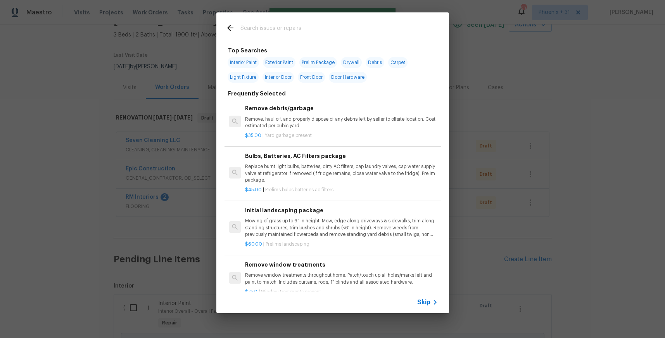
click at [300, 30] on input "text" at bounding box center [323, 29] width 164 height 12
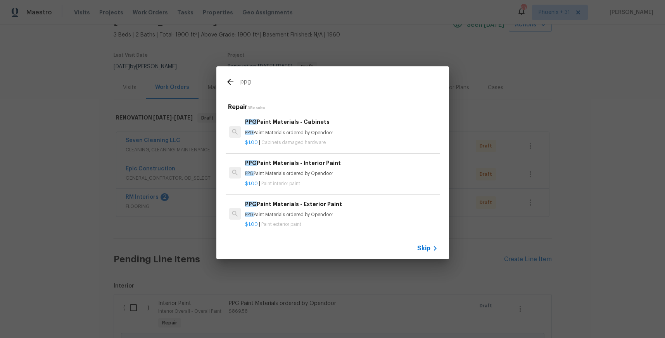
type input "ppg"
click at [349, 140] on p "$1.00 | Cabinets damaged hardware" at bounding box center [341, 142] width 192 height 7
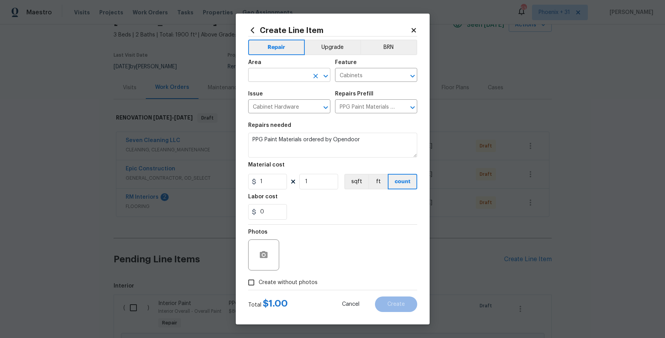
click at [285, 81] on input "text" at bounding box center [278, 76] width 61 height 12
drag, startPoint x: 289, startPoint y: 106, endPoint x: 286, endPoint y: 110, distance: 4.5
click at [288, 106] on li "Interior Overall" at bounding box center [289, 105] width 82 height 13
type input "Interior Overall"
click at [272, 189] on input "1" at bounding box center [267, 182] width 39 height 16
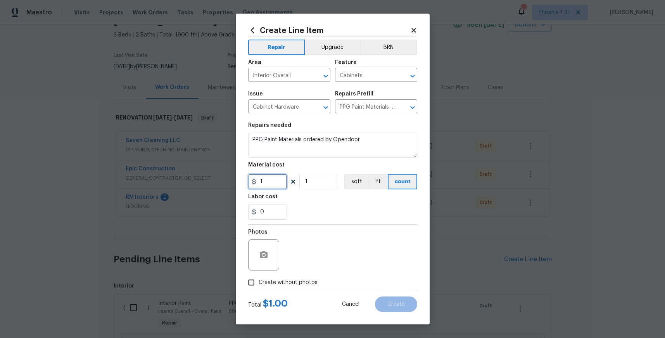
drag, startPoint x: 247, startPoint y: 182, endPoint x: 240, endPoint y: 180, distance: 7.5
click at [240, 180] on div "Create Line Item Repair Upgrade BRN Area Interior Overall ​ Feature Cabinets ​ …" at bounding box center [333, 169] width 194 height 311
type input "520.05"
drag, startPoint x: 310, startPoint y: 236, endPoint x: 302, endPoint y: 271, distance: 35.9
click at [310, 236] on div "Photos" at bounding box center [332, 250] width 169 height 50
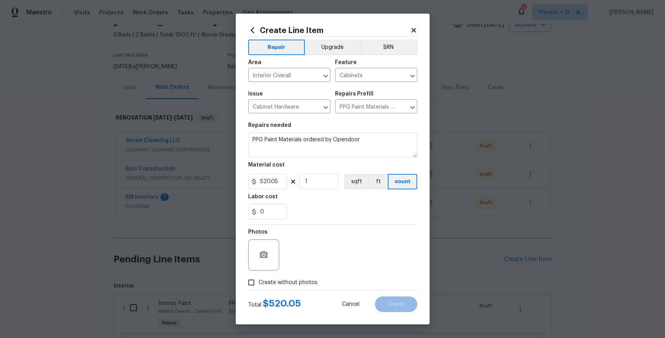
click at [301, 276] on label "Create without photos" at bounding box center [281, 282] width 74 height 15
click at [259, 276] on input "Create without photos" at bounding box center [251, 282] width 15 height 15
checkbox input "true"
click at [307, 260] on textarea at bounding box center [352, 254] width 132 height 31
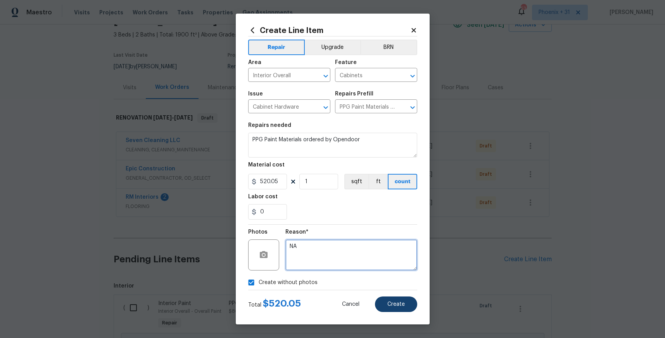
type textarea "NA"
click at [398, 301] on span "Create" at bounding box center [396, 304] width 17 height 6
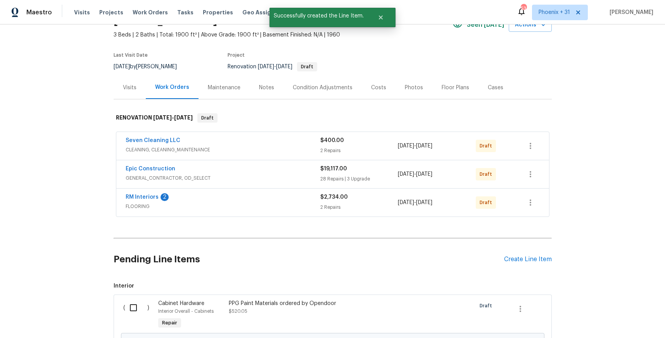
scroll to position [209, 0]
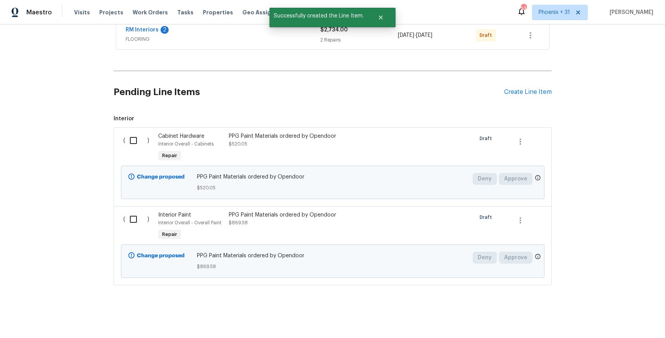
click at [130, 140] on input "checkbox" at bounding box center [136, 140] width 22 height 16
checkbox input "true"
drag, startPoint x: 133, startPoint y: 228, endPoint x: 139, endPoint y: 227, distance: 6.0
click at [133, 228] on div "( )" at bounding box center [138, 227] width 35 height 36
drag, startPoint x: 126, startPoint y: 222, endPoint x: 134, endPoint y: 222, distance: 7.8
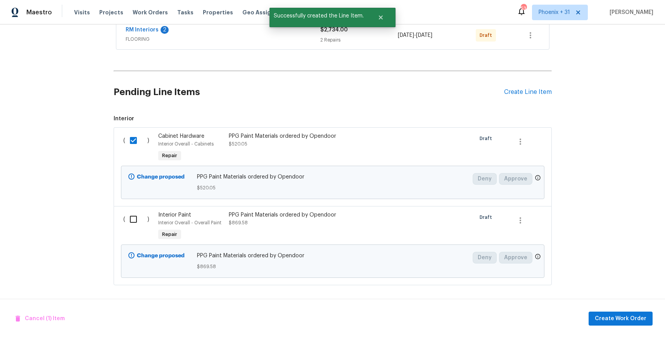
click at [126, 222] on input "checkbox" at bounding box center [136, 219] width 22 height 16
checkbox input "true"
click at [608, 324] on button "Create Work Order" at bounding box center [621, 319] width 64 height 14
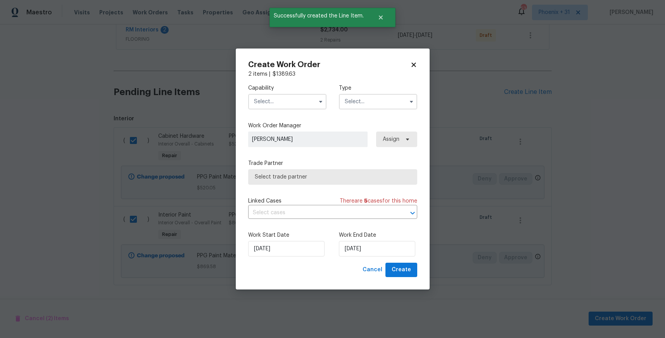
click at [265, 95] on input "text" at bounding box center [287, 102] width 78 height 16
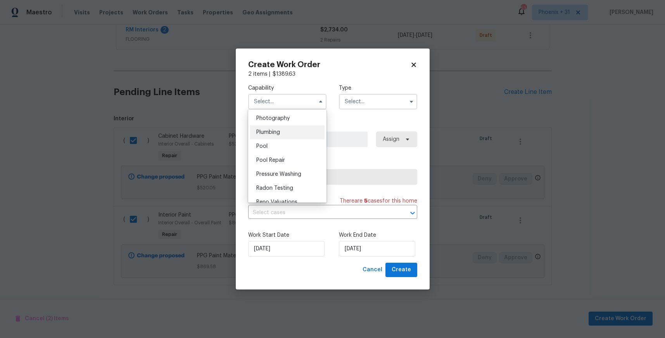
scroll to position [645, 0]
click at [284, 129] on div "Painting" at bounding box center [287, 125] width 74 height 14
type input "Painting"
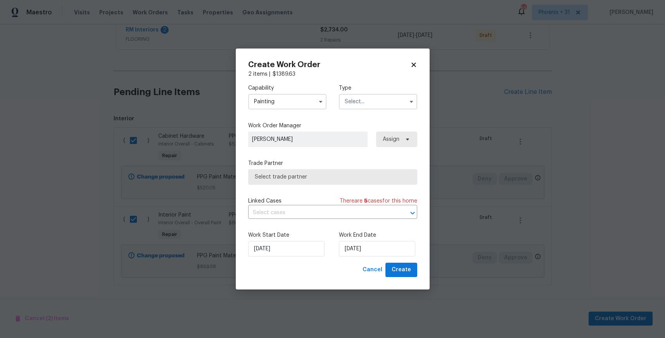
click at [392, 97] on input "text" at bounding box center [378, 102] width 78 height 16
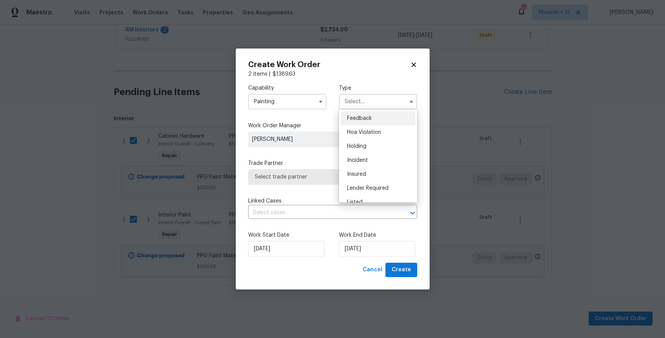
scroll to position [176, 0]
click at [381, 138] on div "Renovation" at bounding box center [378, 138] width 74 height 14
type input "Renovation"
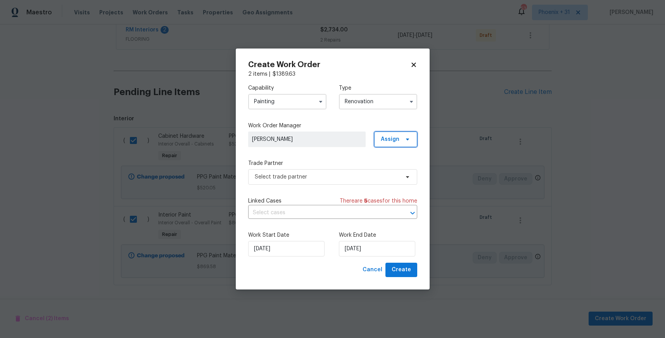
click at [390, 140] on span "Assign" at bounding box center [390, 139] width 19 height 8
click at [393, 171] on div "Assign to me" at bounding box center [397, 172] width 34 height 8
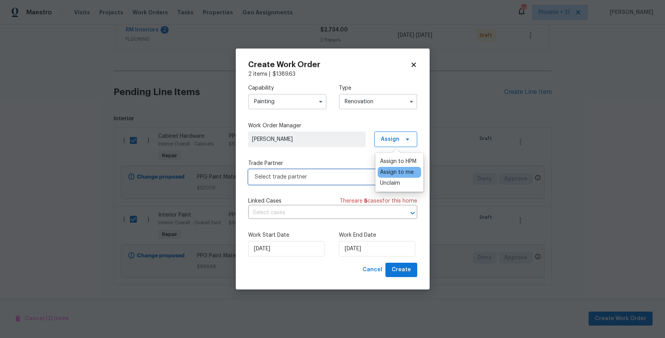
click at [321, 176] on span "Select trade partner" at bounding box center [327, 177] width 145 height 8
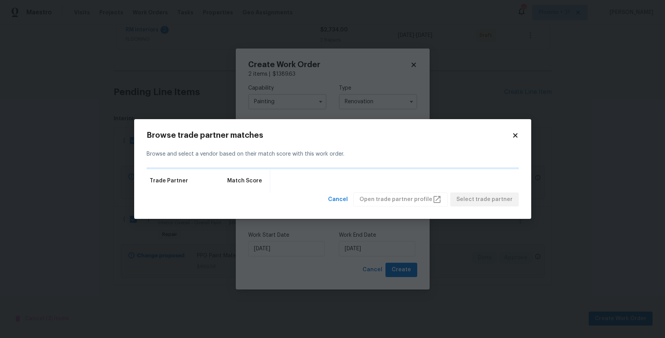
click at [516, 135] on icon at bounding box center [515, 135] width 4 height 4
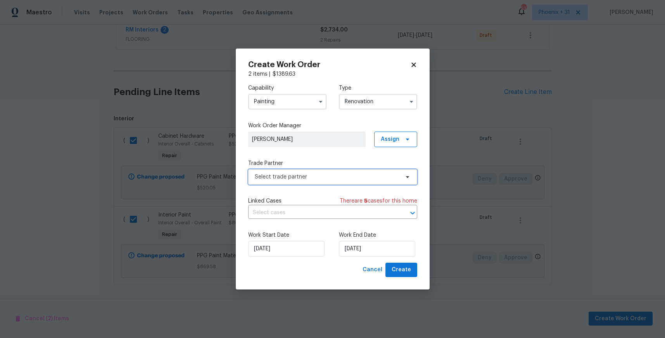
click at [353, 182] on span "Select trade partner" at bounding box center [332, 177] width 169 height 16
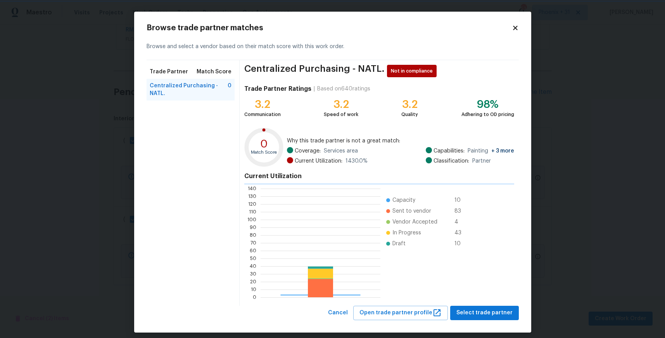
scroll to position [109, 120]
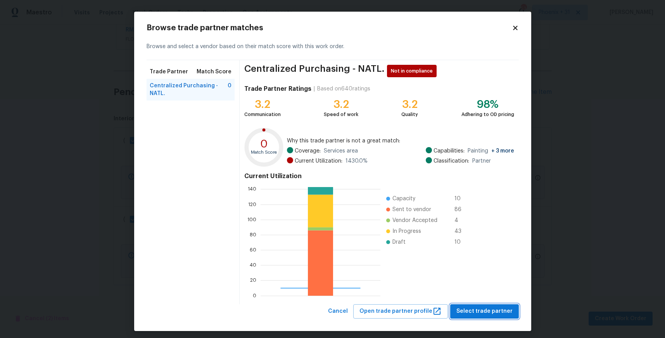
click at [488, 306] on span "Select trade partner" at bounding box center [485, 311] width 56 height 10
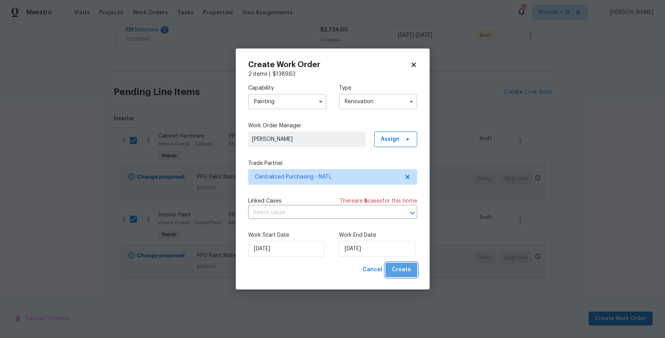
click at [403, 266] on span "Create" at bounding box center [401, 270] width 19 height 10
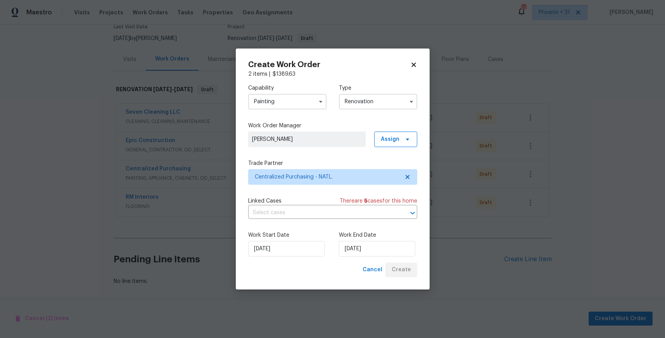
scroll to position [70, 0]
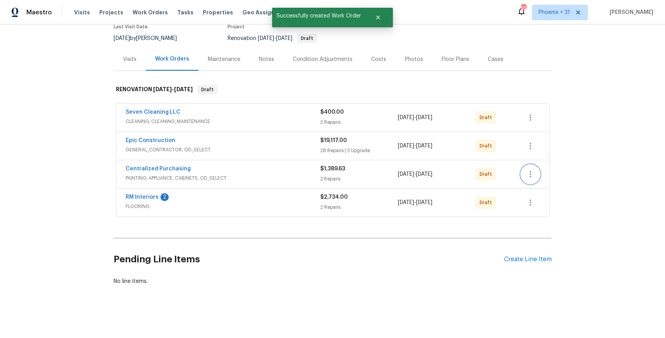
click at [535, 175] on icon "button" at bounding box center [530, 174] width 9 height 9
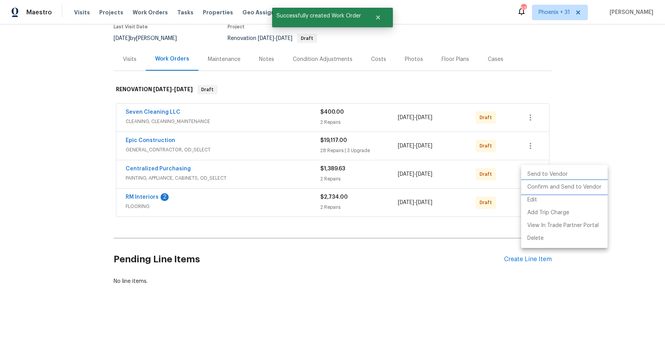
click at [535, 183] on li "Confirm and Send to Vendor" at bounding box center [564, 187] width 87 height 13
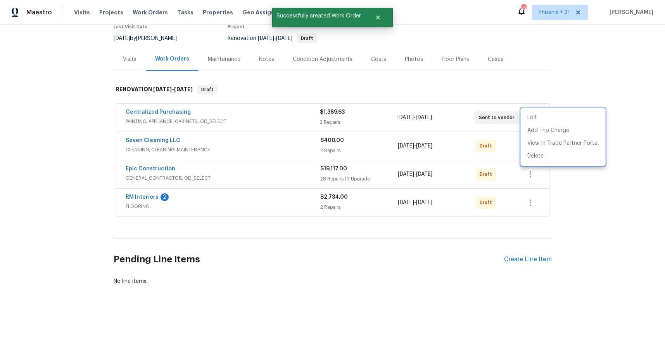
click at [267, 106] on div at bounding box center [332, 169] width 665 height 338
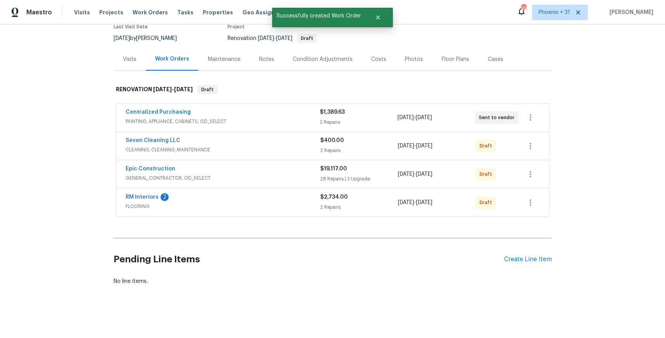
click at [183, 107] on div "Centralized Purchasing PAINTING, APPLIANCE, CABINETS, OD_SELECT $1,389.63 2 Rep…" at bounding box center [332, 118] width 433 height 28
click at [181, 110] on link "Centralized Purchasing" at bounding box center [158, 111] width 65 height 5
